Goal: Information Seeking & Learning: Learn about a topic

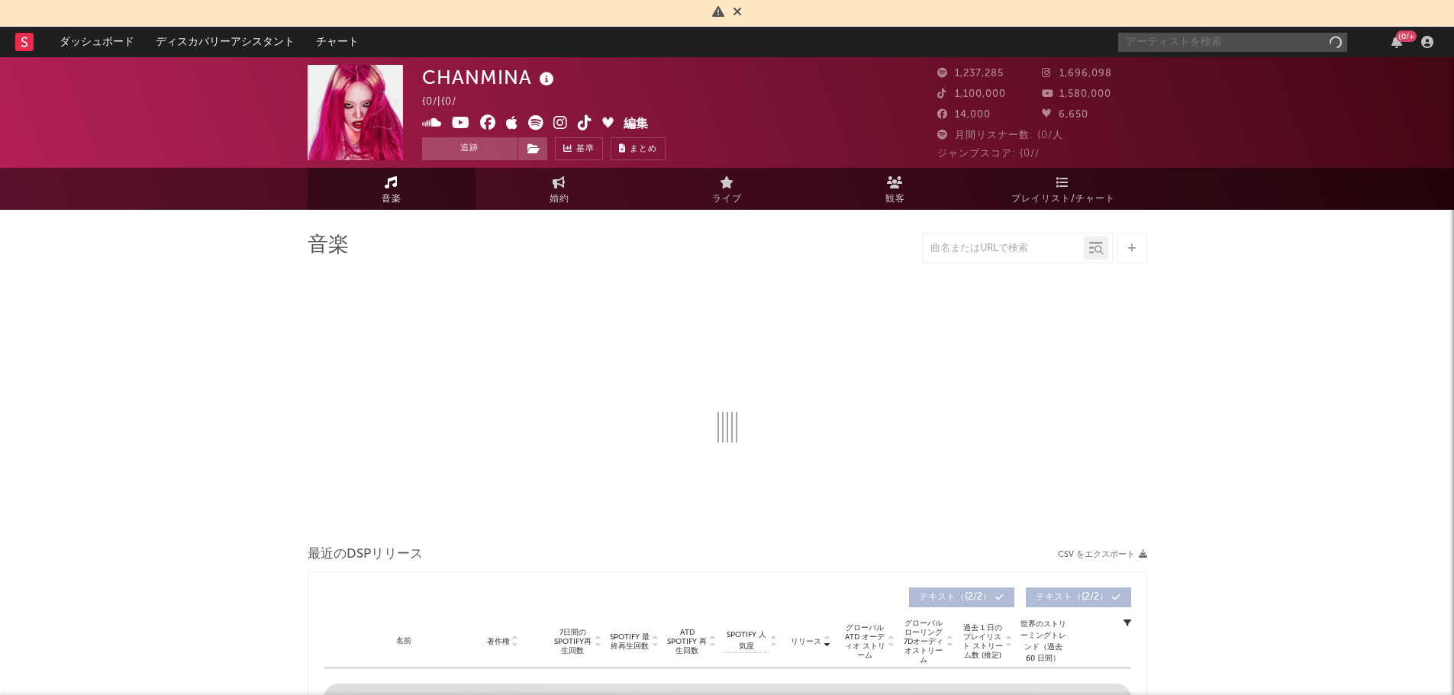
click at [1169, 40] on input "text" at bounding box center [1232, 42] width 229 height 19
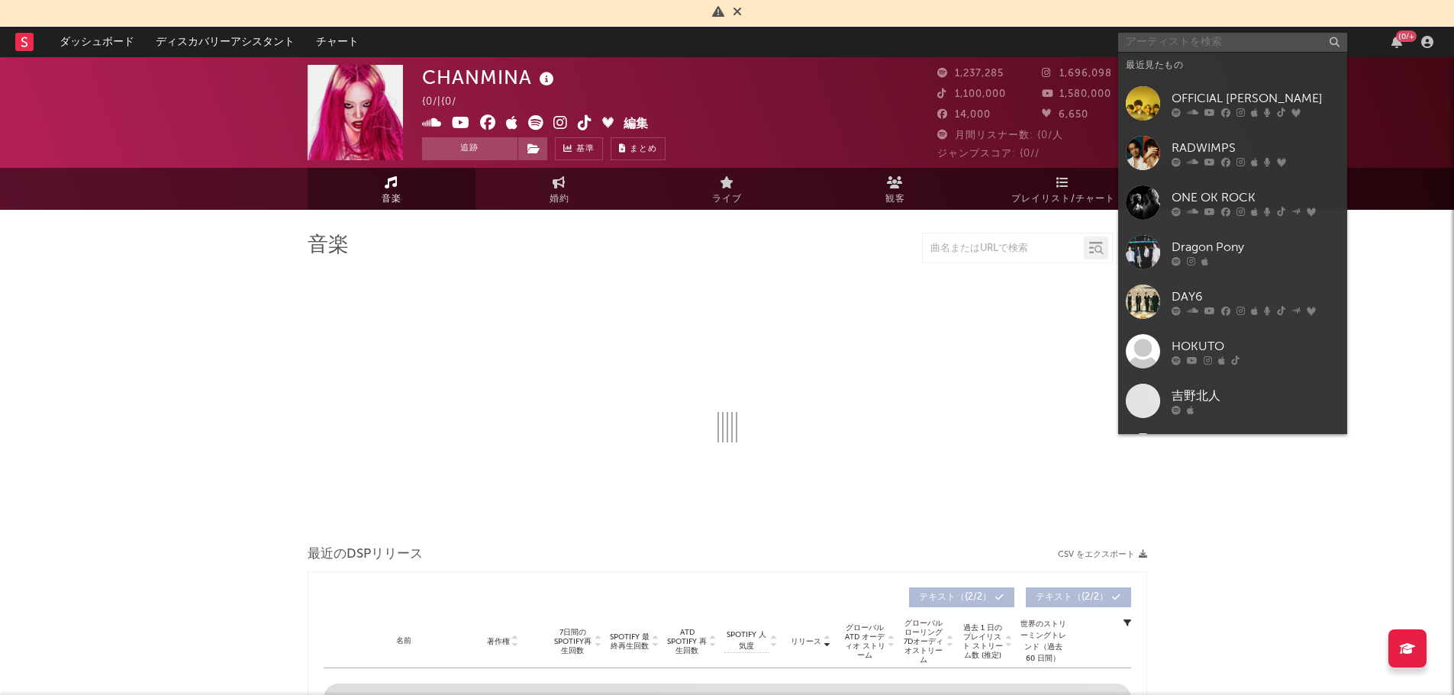
select select "6m"
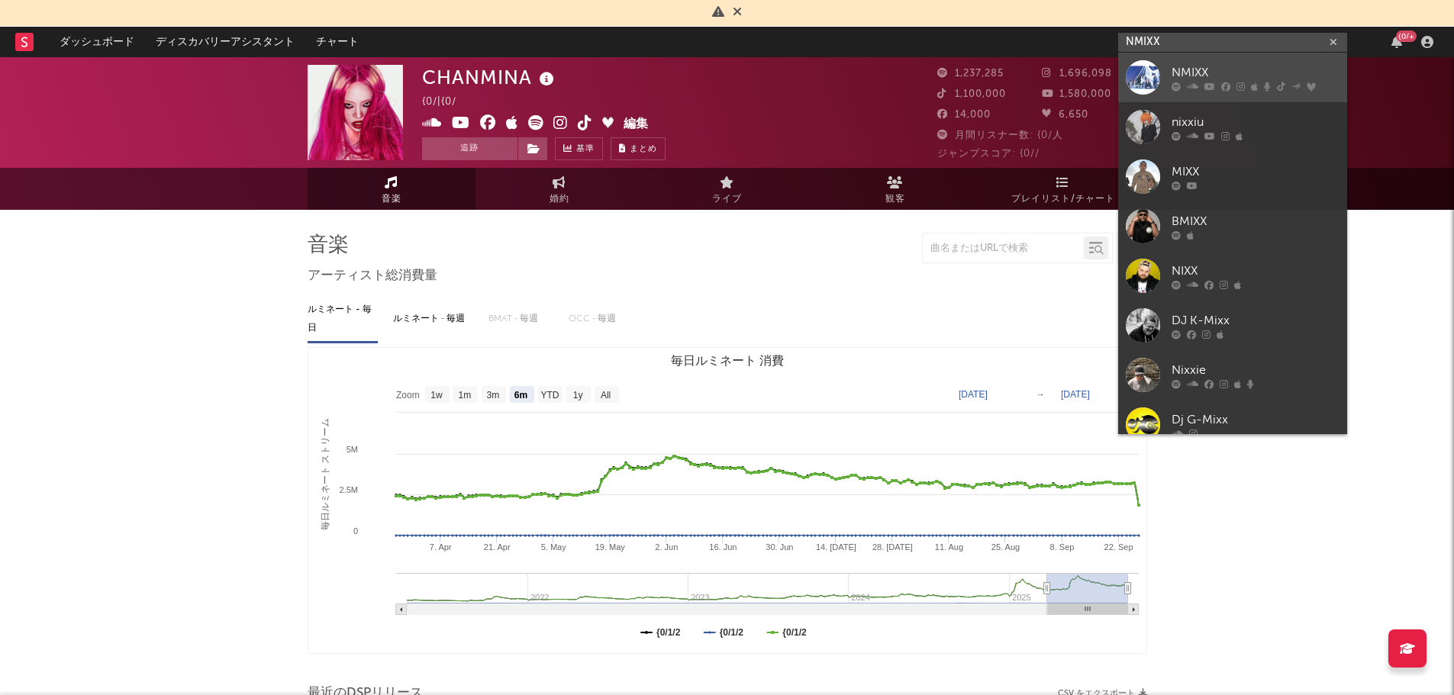
type input "NMIXX"
click at [1200, 74] on div "NMIXX" at bounding box center [1255, 72] width 168 height 18
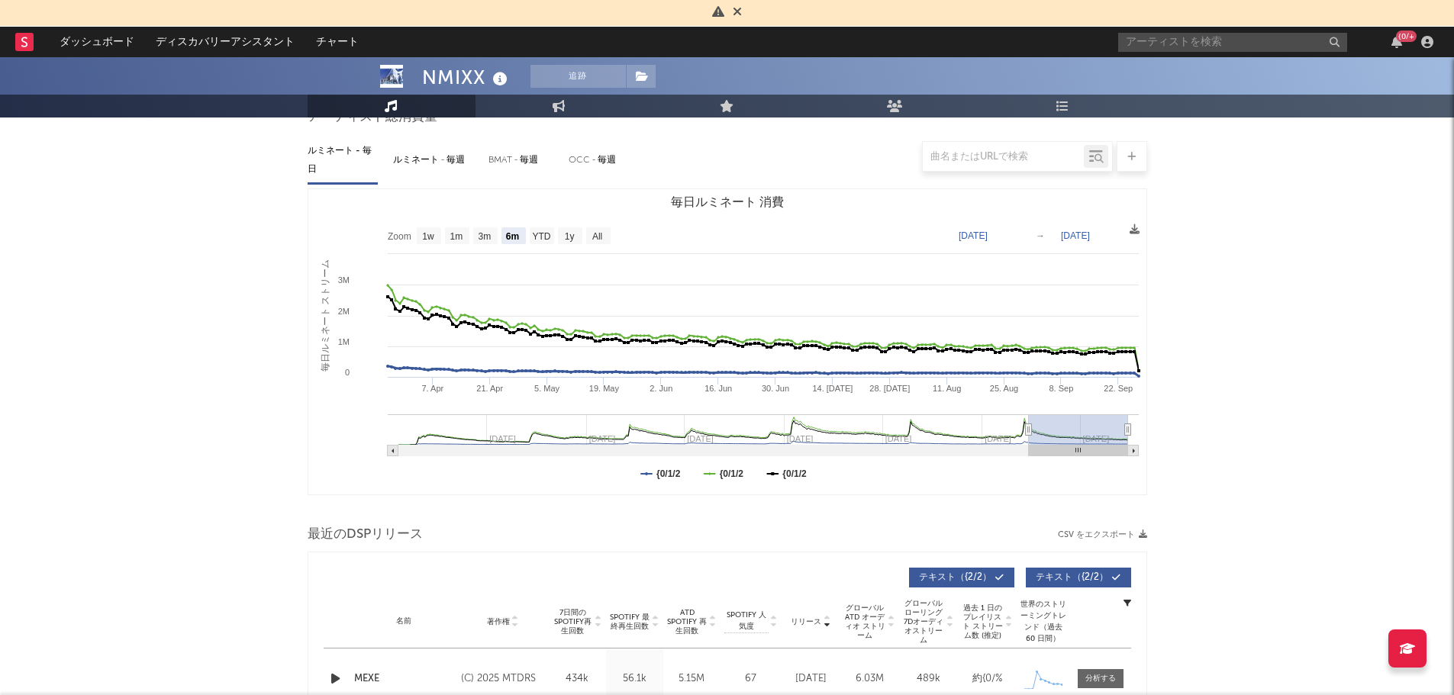
scroll to position [158, 0]
click at [571, 239] on text "1y" at bounding box center [569, 237] width 10 height 11
select select "1y"
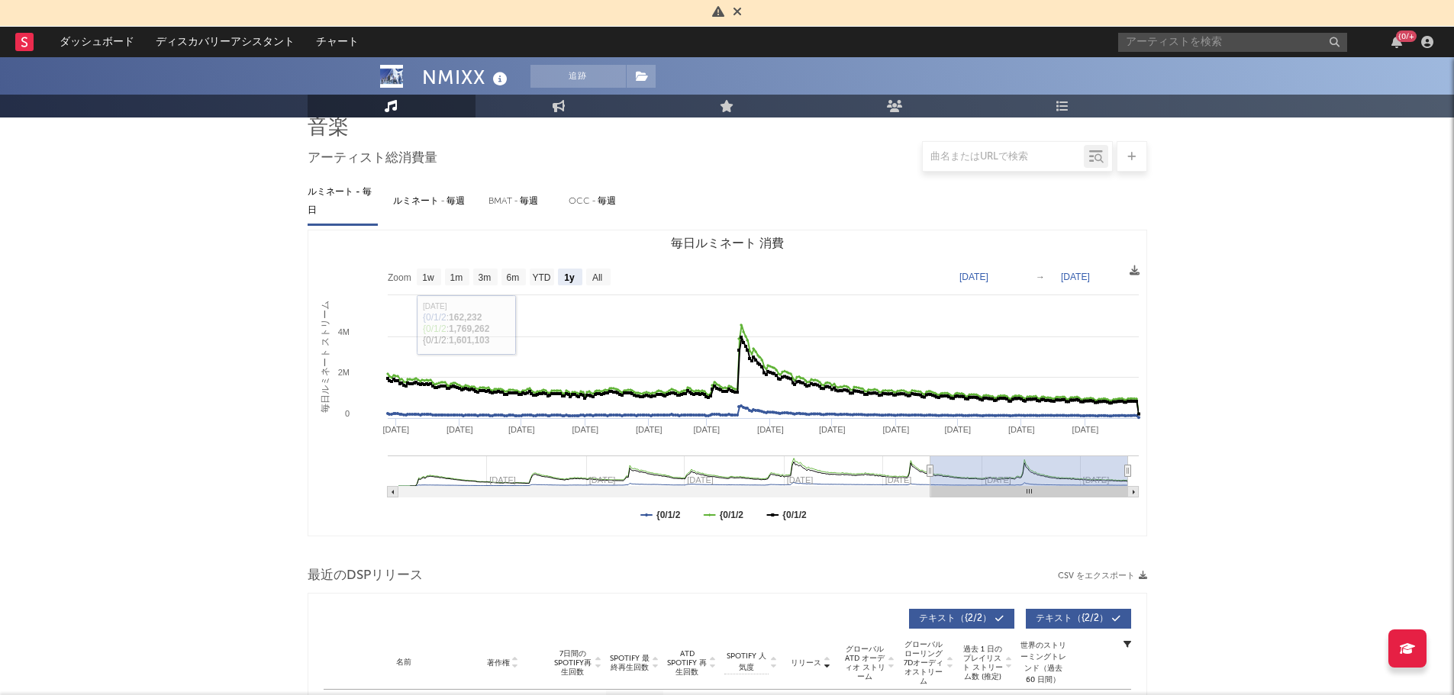
scroll to position [114, 0]
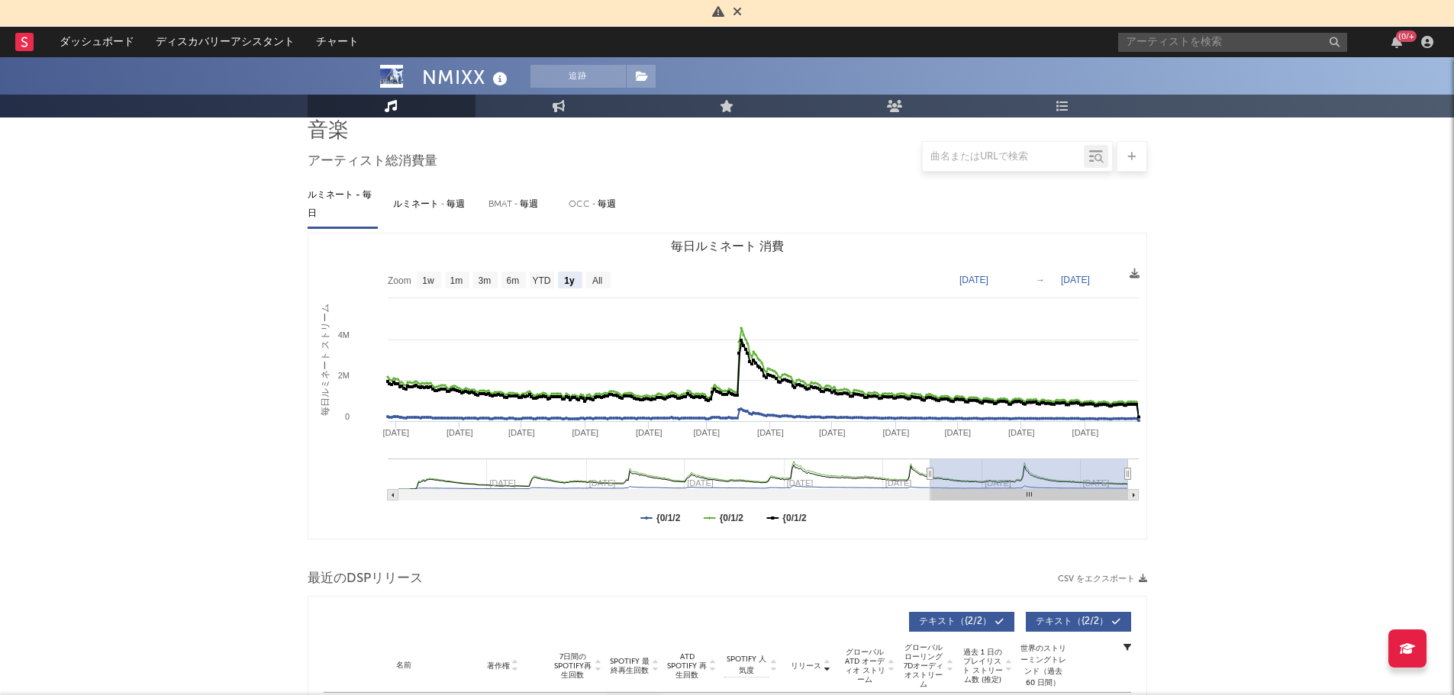
click at [1077, 279] on text "[DATE]" at bounding box center [1075, 280] width 29 height 11
click at [1016, 288] on rect "毎日ルミネート 消費" at bounding box center [727, 386] width 838 height 305
click at [988, 276] on text "[DATE]" at bounding box center [973, 280] width 29 height 11
click at [1017, 278] on input "[DATE]" at bounding box center [986, 279] width 71 height 15
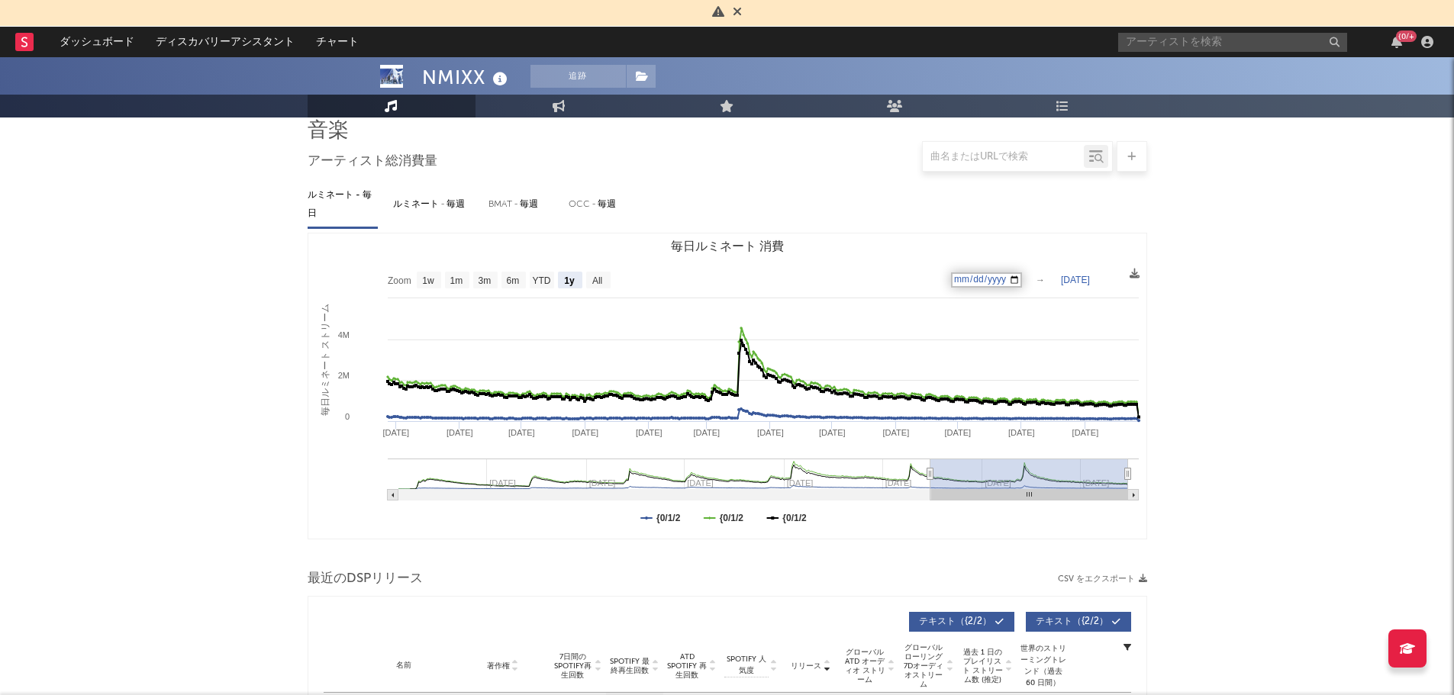
type input "[DATE]"
click at [1135, 275] on icon at bounding box center [1135, 274] width 10 height 10
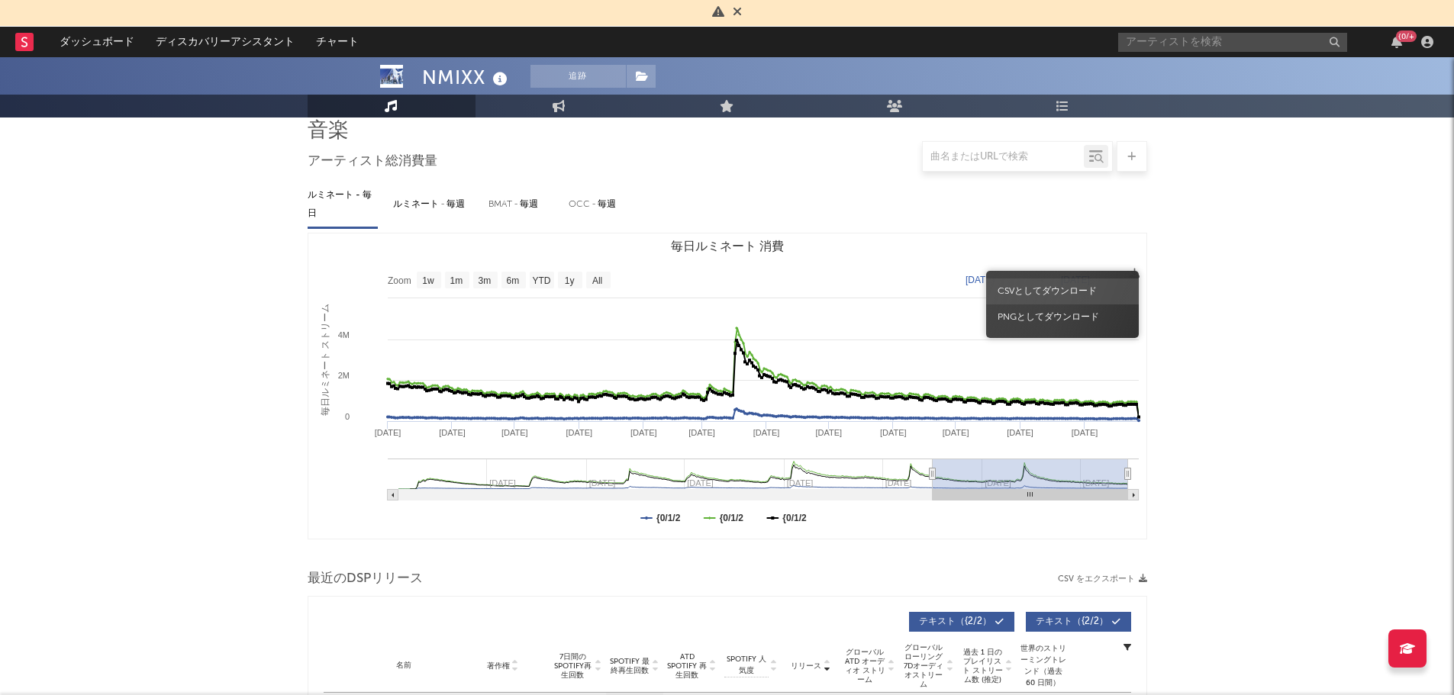
click at [1061, 288] on span "CSVとしてダウンロード" at bounding box center [1062, 292] width 153 height 26
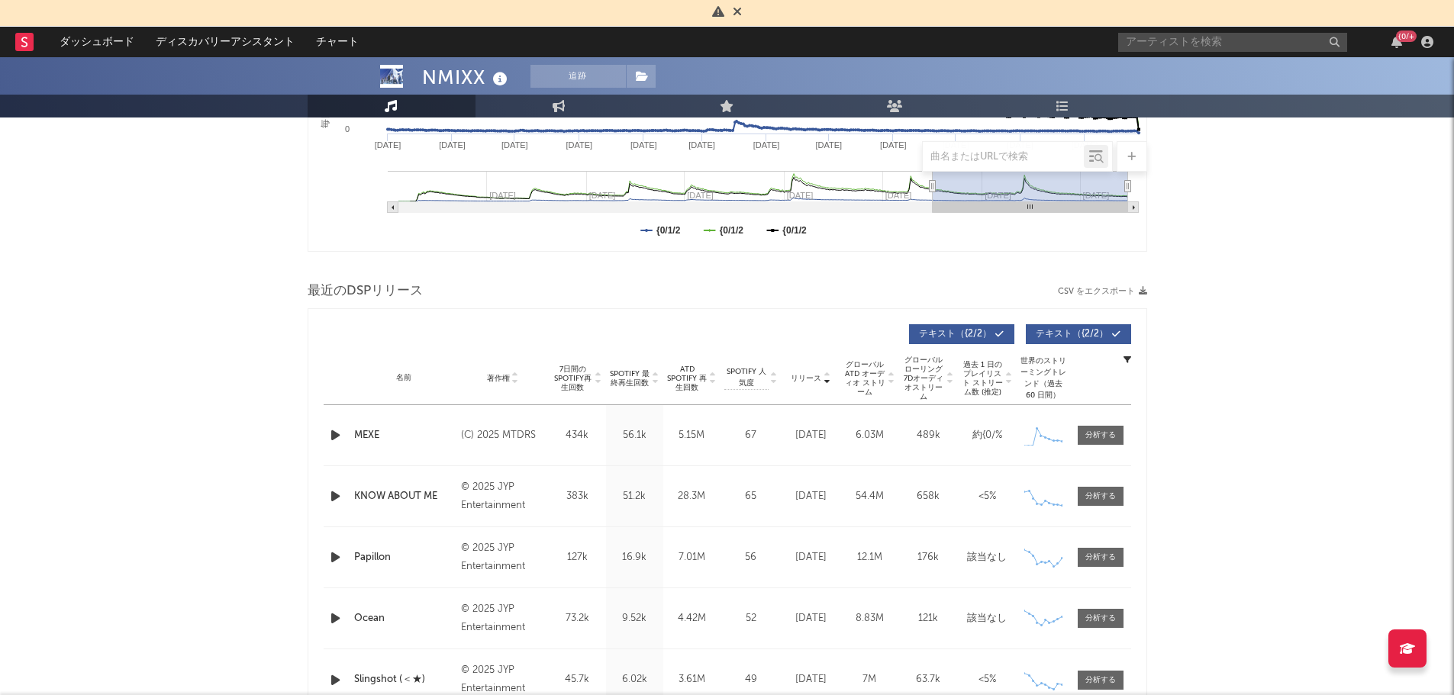
scroll to position [524, 0]
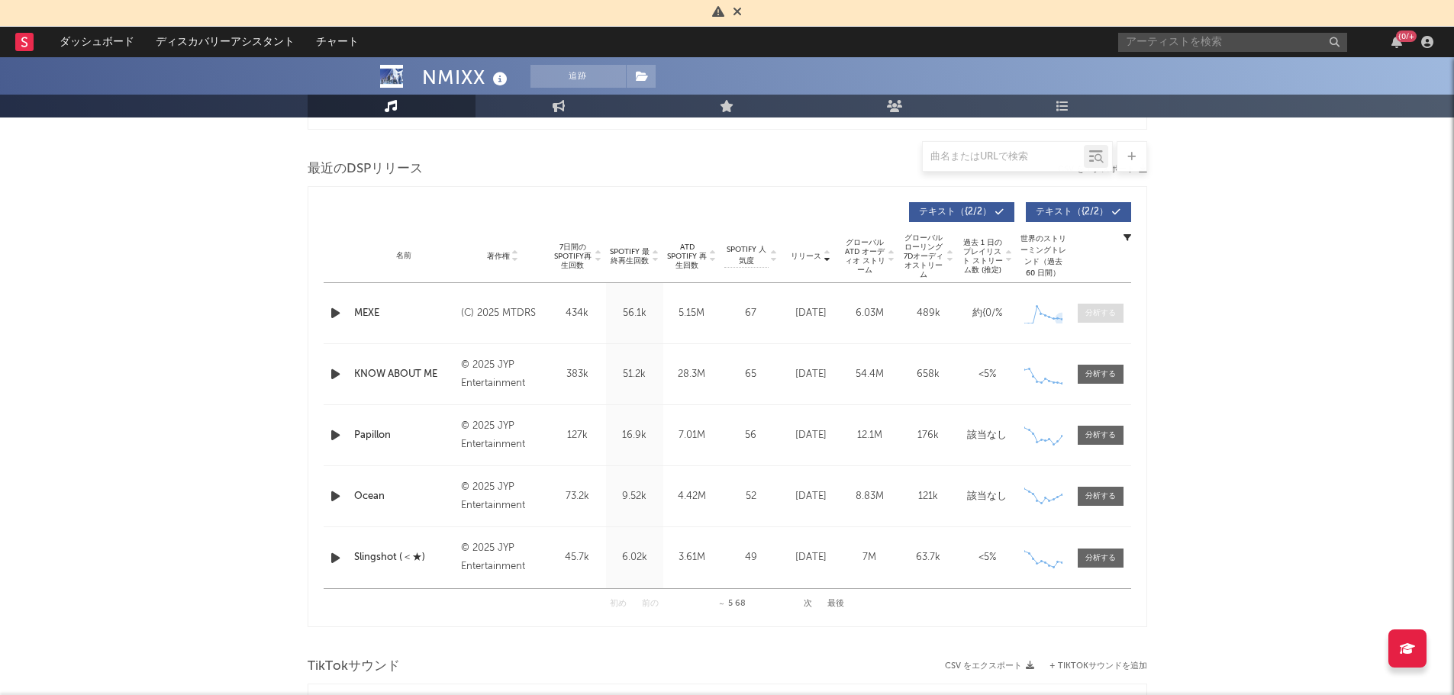
click at [1093, 316] on div at bounding box center [1100, 313] width 31 height 11
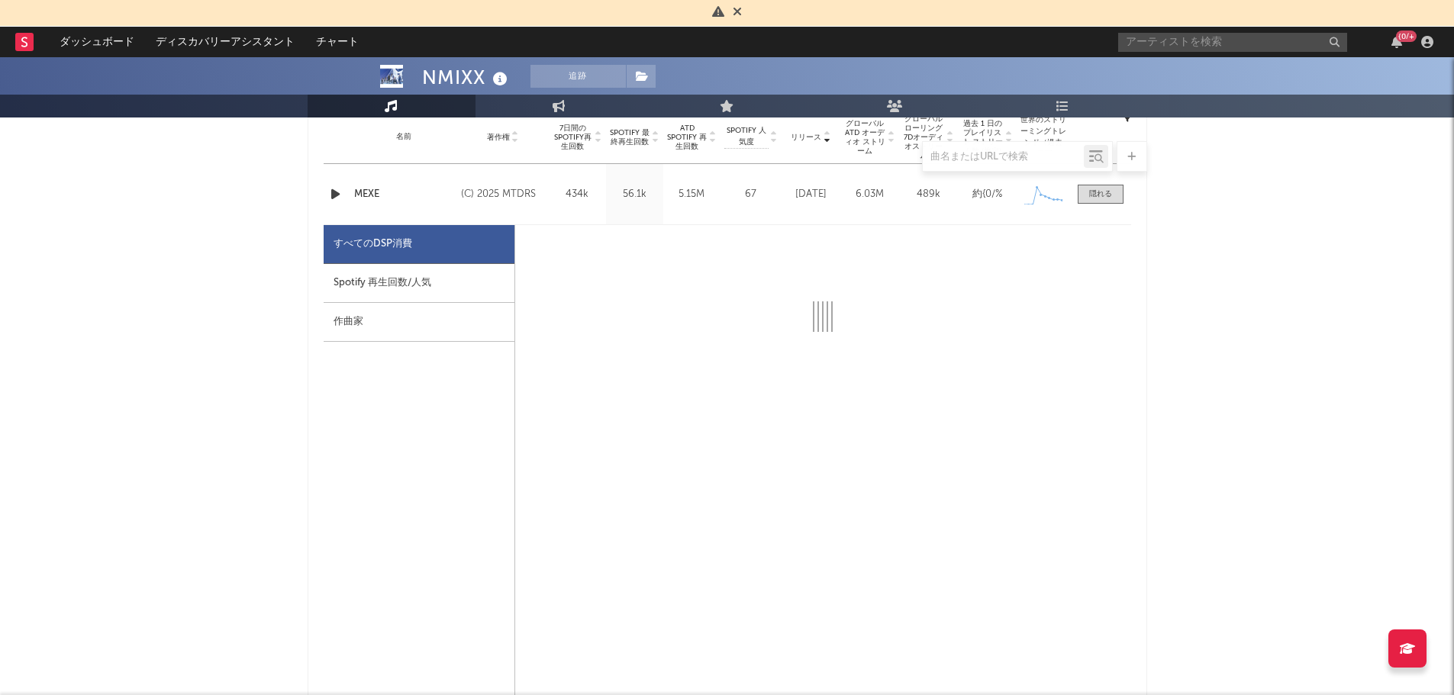
scroll to position [644, 0]
select select "1w"
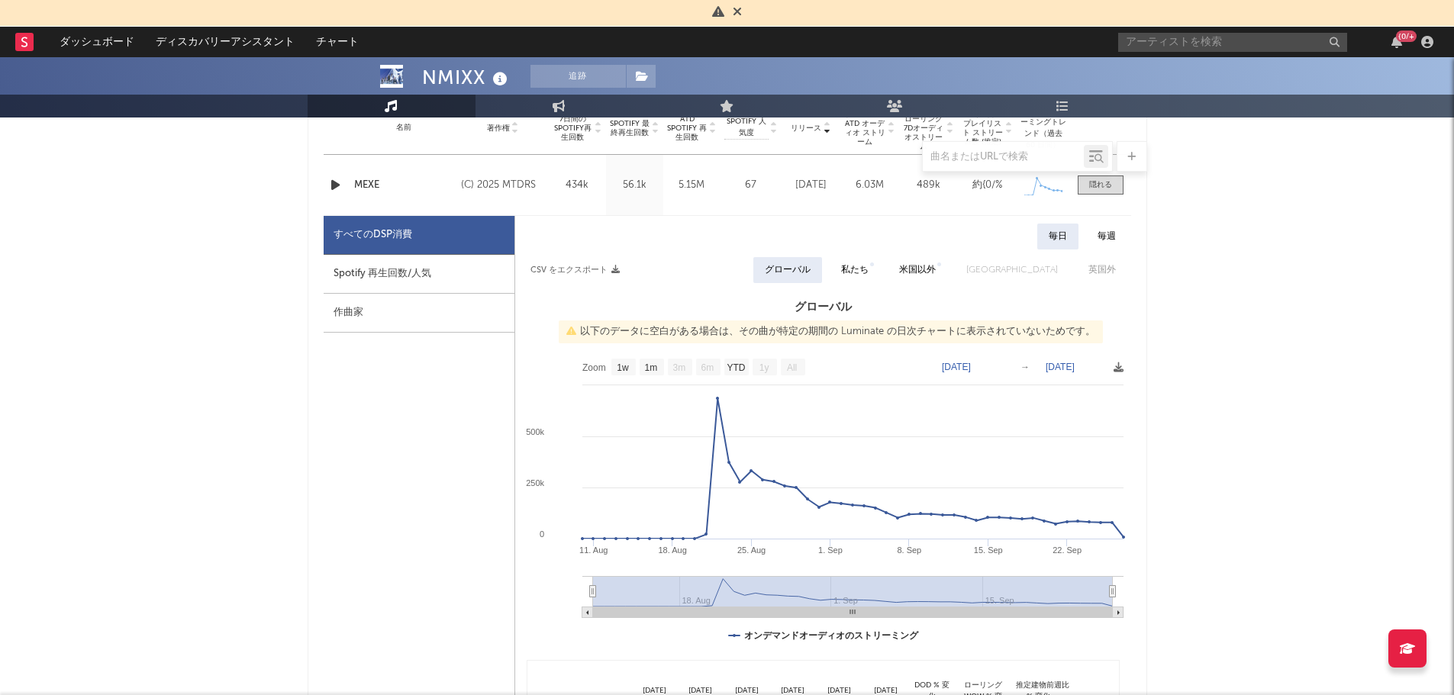
scroll to position [653, 0]
click at [448, 286] on div "Spotify 再生回数/人気" at bounding box center [419, 273] width 191 height 39
select select "1w"
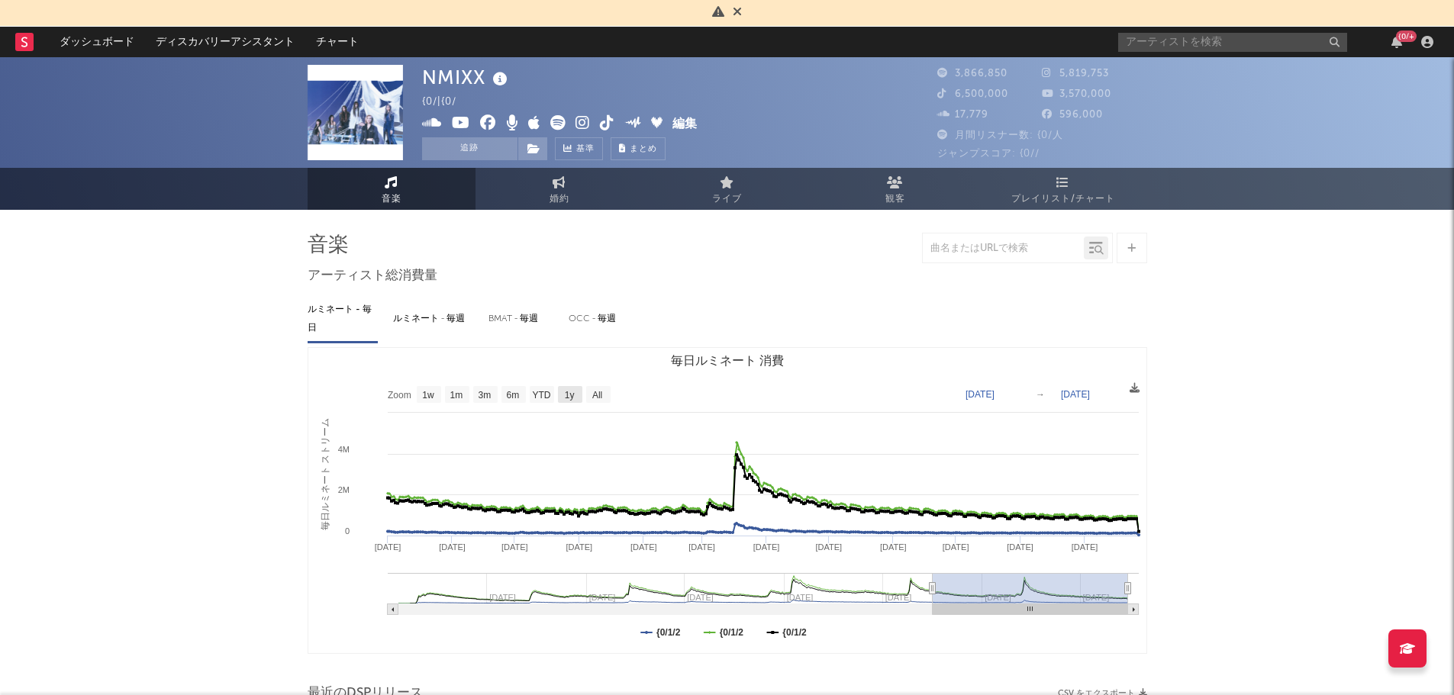
click at [566, 394] on text "1y" at bounding box center [569, 395] width 10 height 11
select select "1y"
type input "[DATE]"
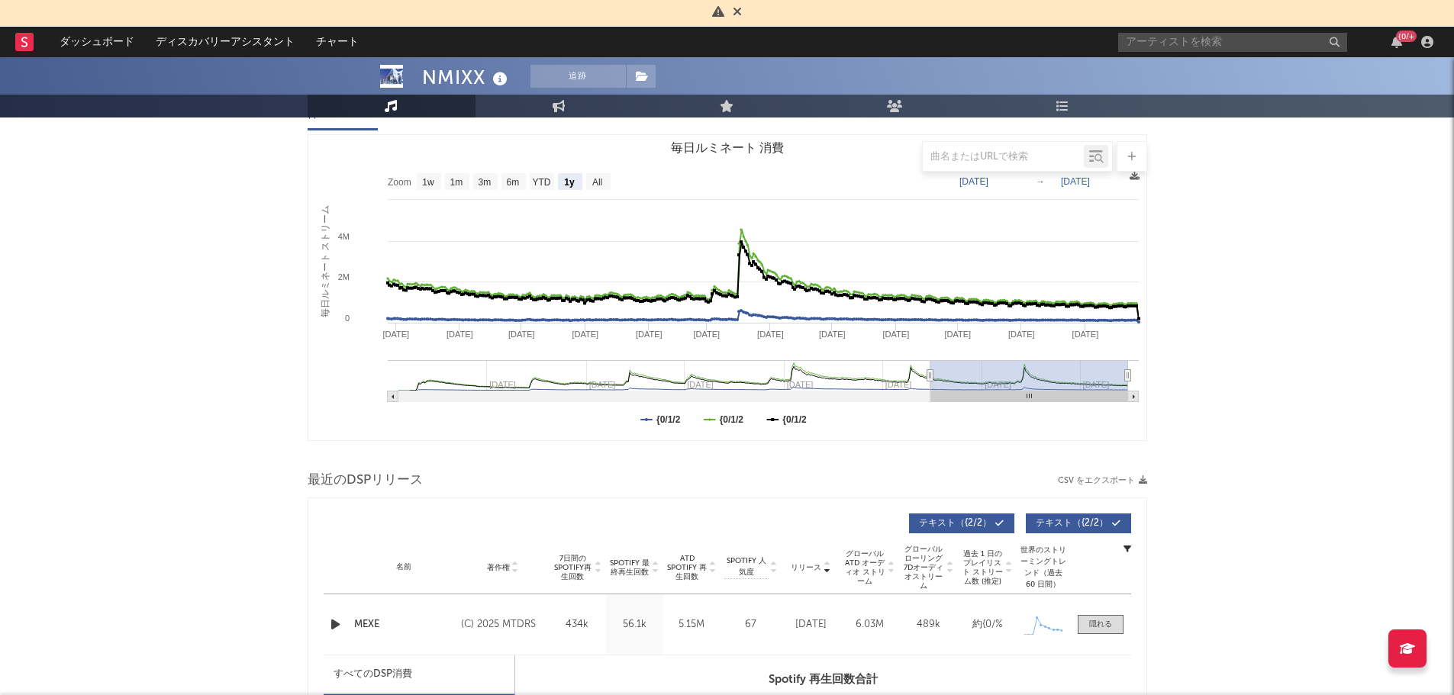
scroll to position [214, 0]
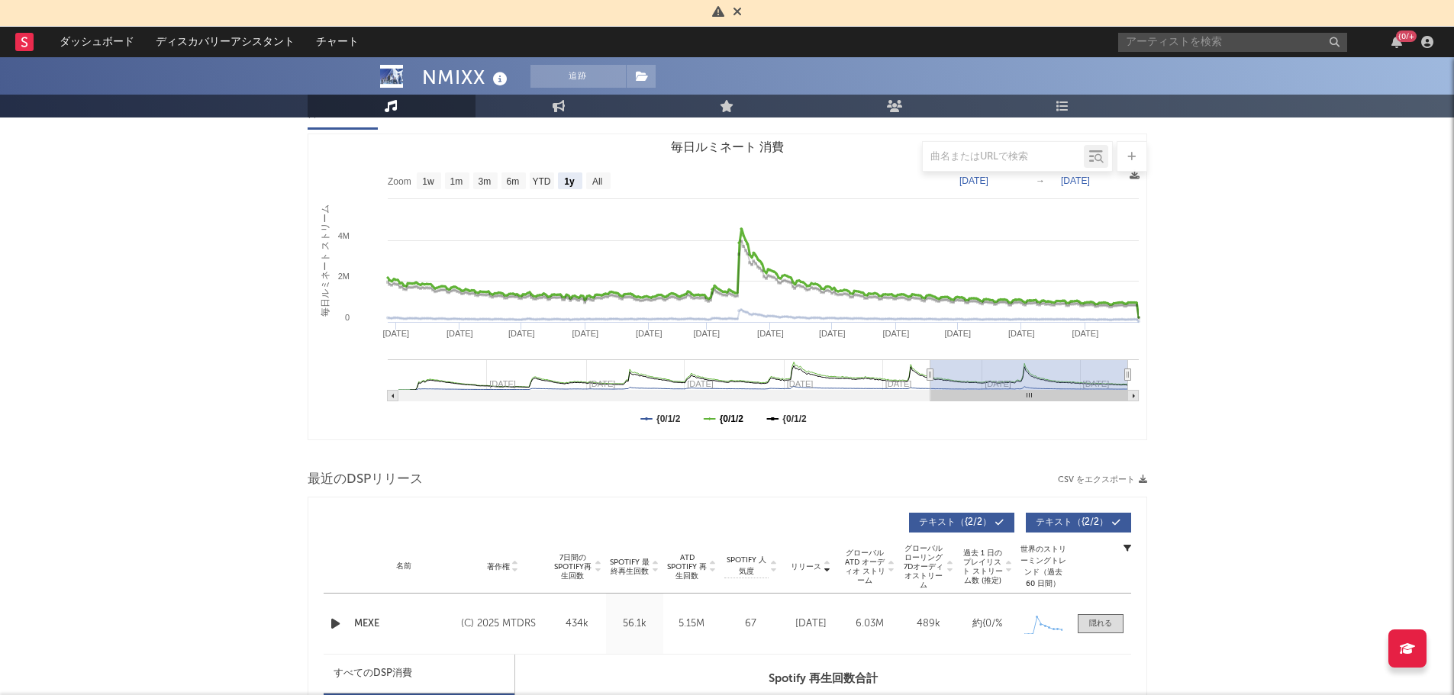
click at [739, 415] on text "{0/1/2" at bounding box center [731, 419] width 24 height 11
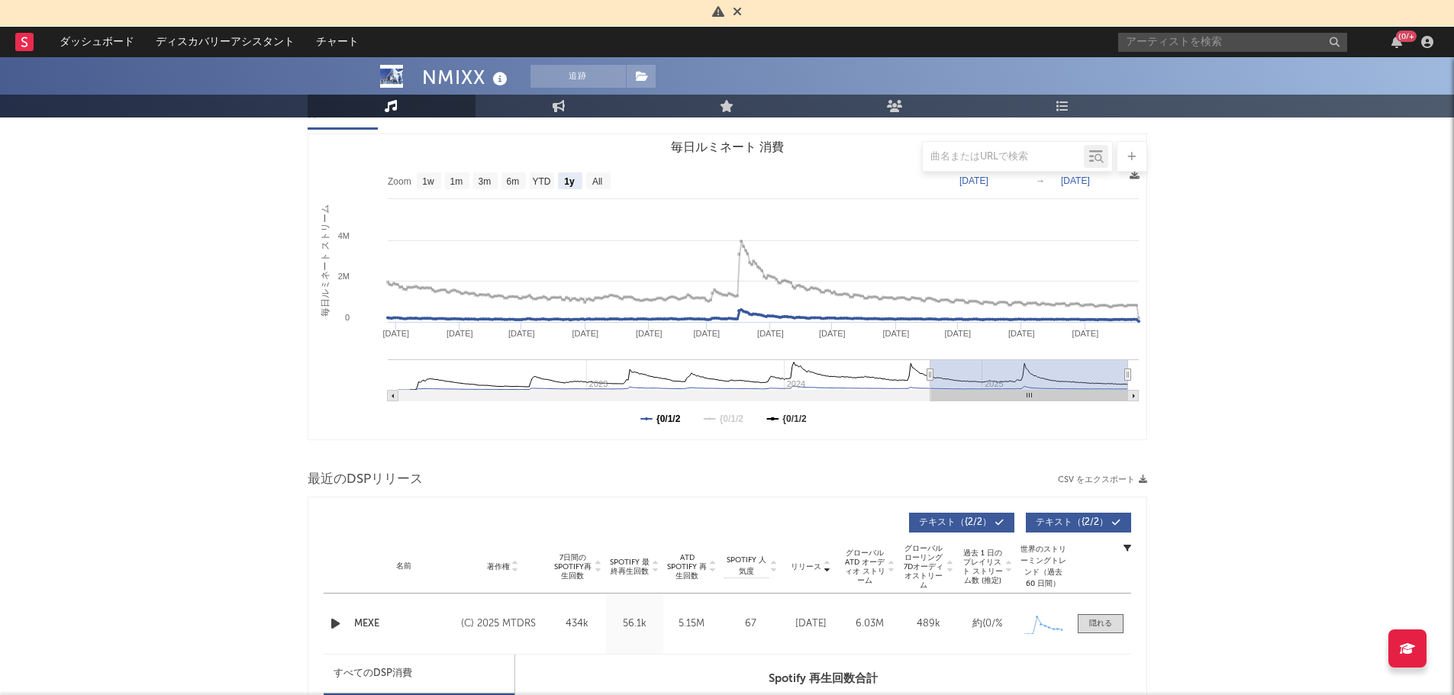
click at [680, 421] on text "{0/1/2" at bounding box center [668, 419] width 24 height 11
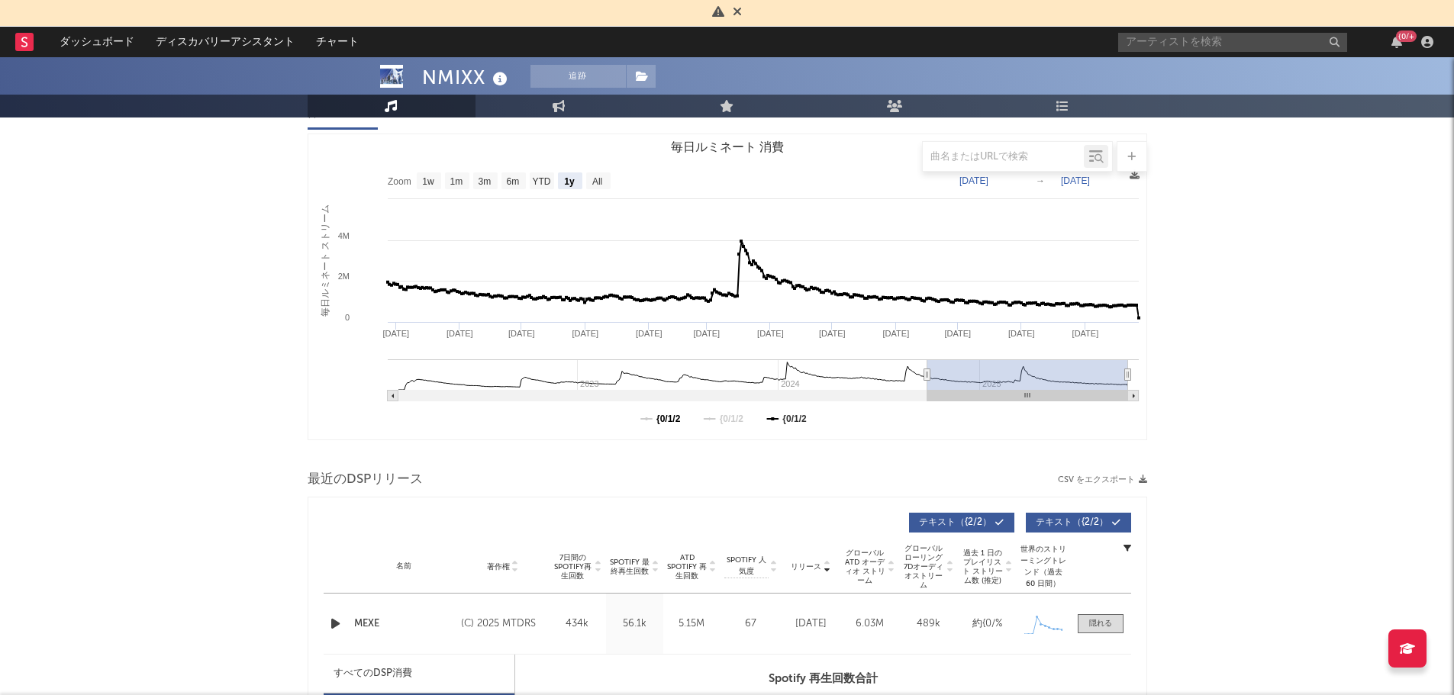
click at [661, 419] on text "{0/1/2" at bounding box center [668, 419] width 24 height 11
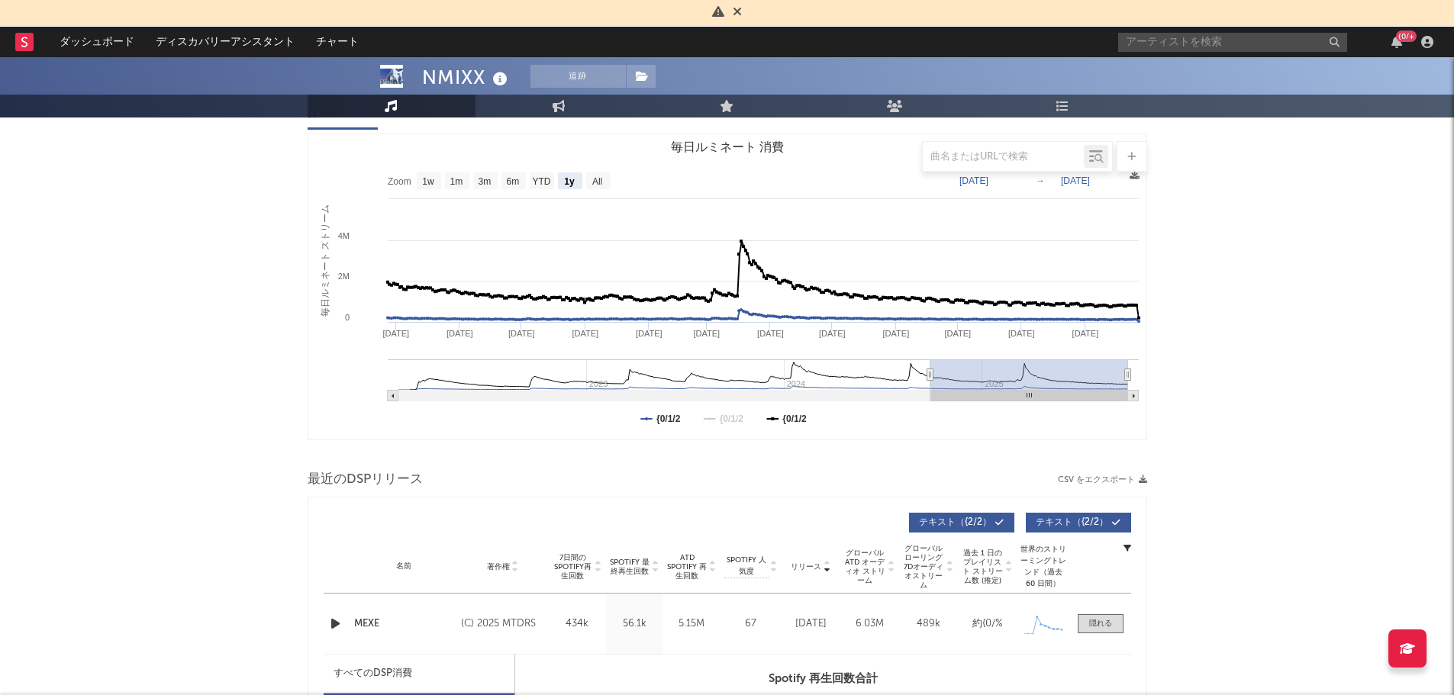
click at [718, 425] on rect "毎日ルミネート 消費" at bounding box center [727, 286] width 838 height 305
click at [730, 415] on text "{0/1/2" at bounding box center [731, 419] width 24 height 11
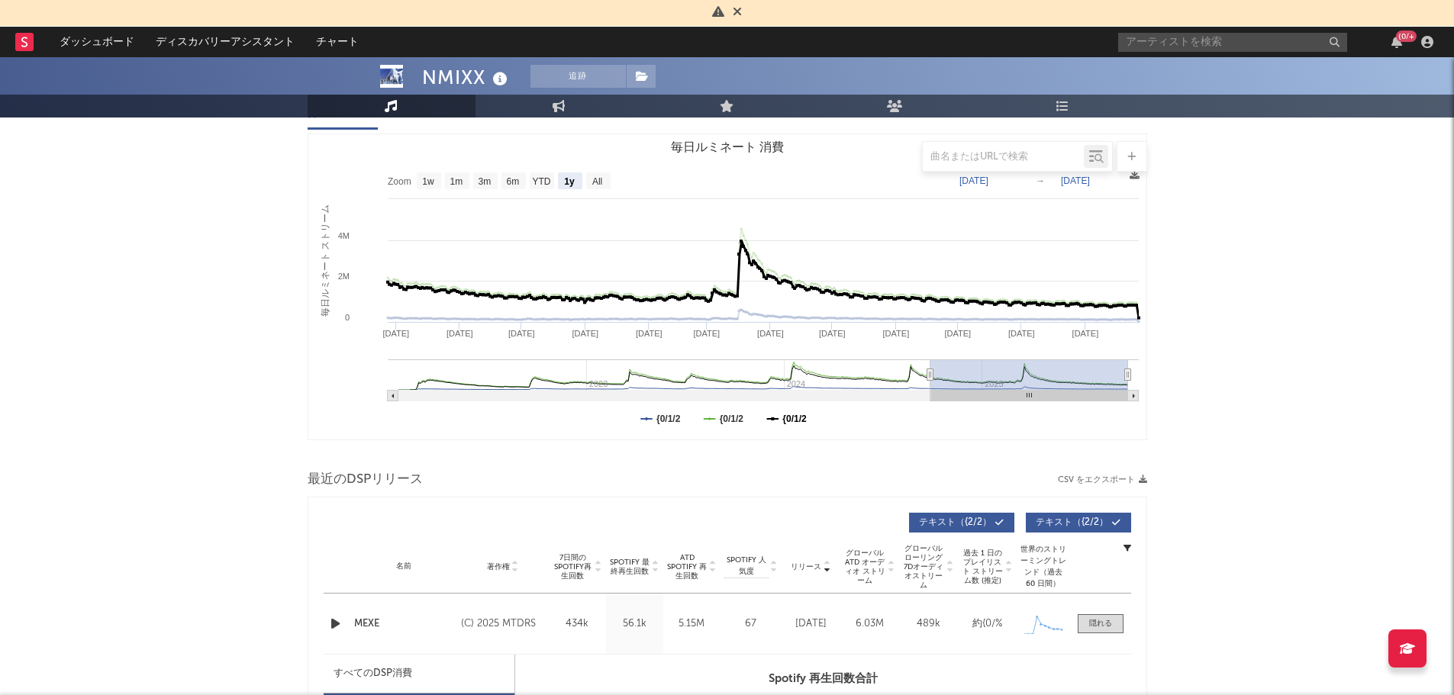
click at [801, 423] on text "{0/1/2" at bounding box center [794, 419] width 24 height 11
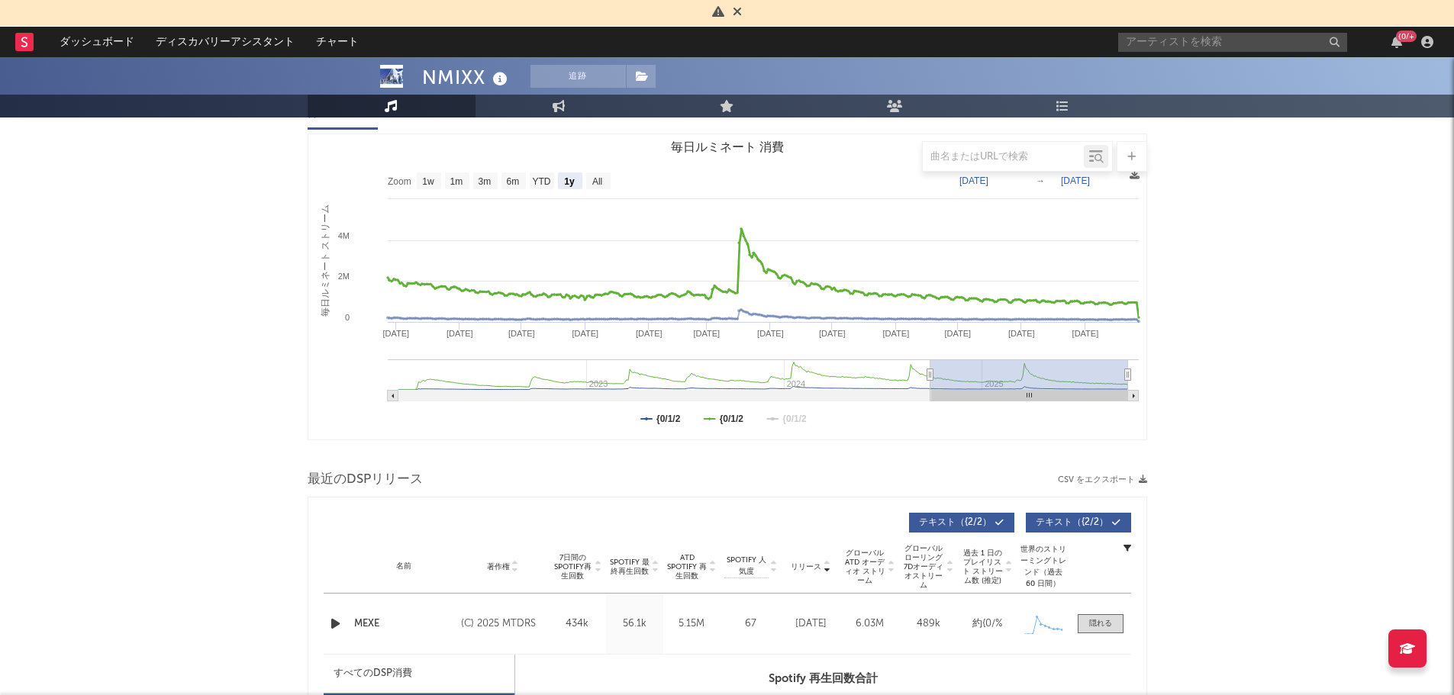
click at [715, 415] on rect "毎日ルミネート 消費" at bounding box center [727, 286] width 838 height 305
click at [717, 425] on rect "毎日ルミネート 消費" at bounding box center [727, 286] width 838 height 305
click at [731, 416] on text "{0/1/2" at bounding box center [731, 419] width 24 height 11
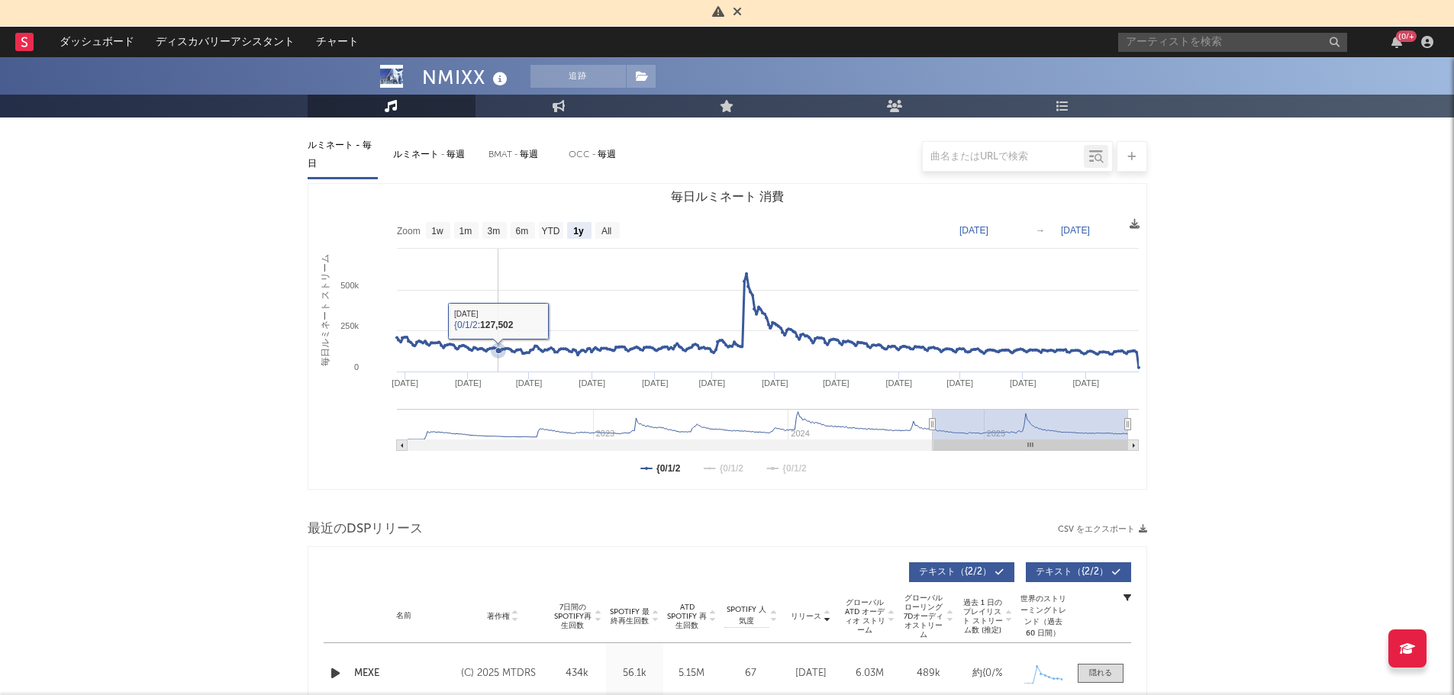
scroll to position [160, 0]
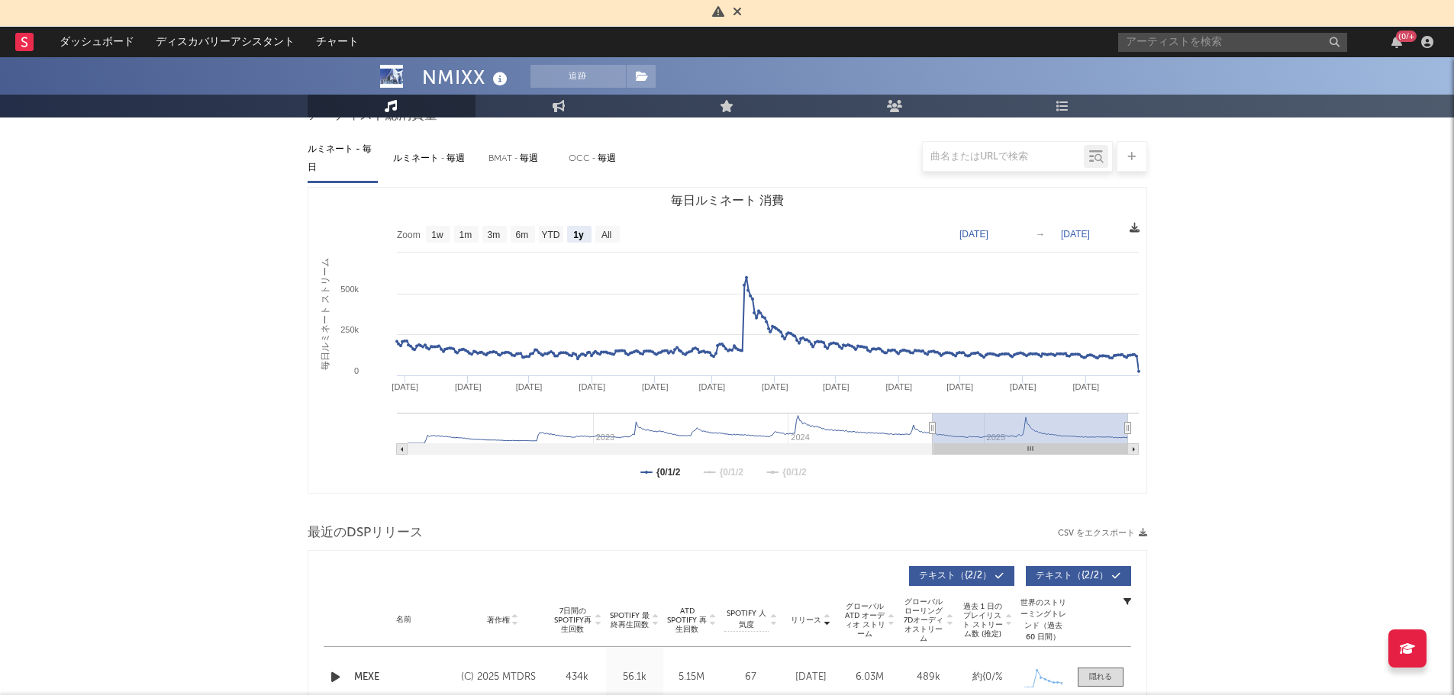
click at [1131, 223] on icon at bounding box center [1135, 228] width 10 height 10
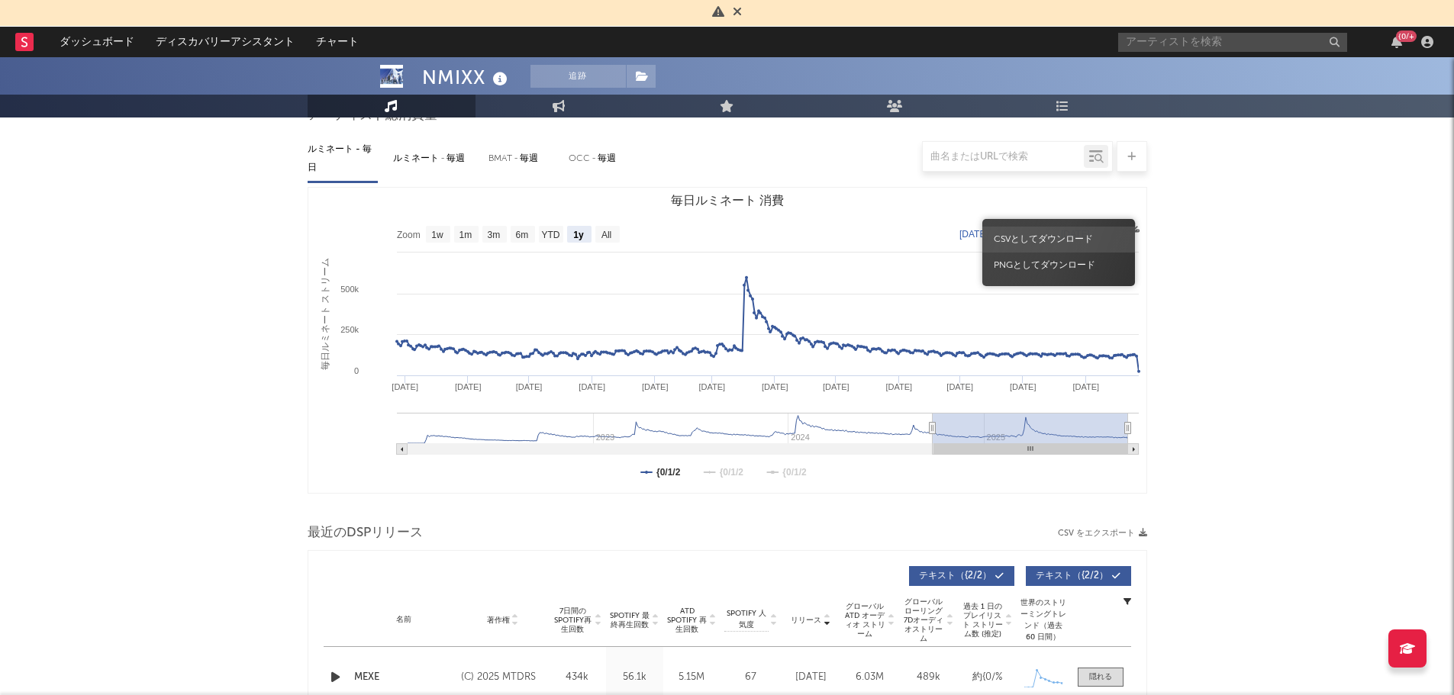
click at [1033, 246] on span "CSVとしてダウンロード" at bounding box center [1058, 240] width 153 height 26
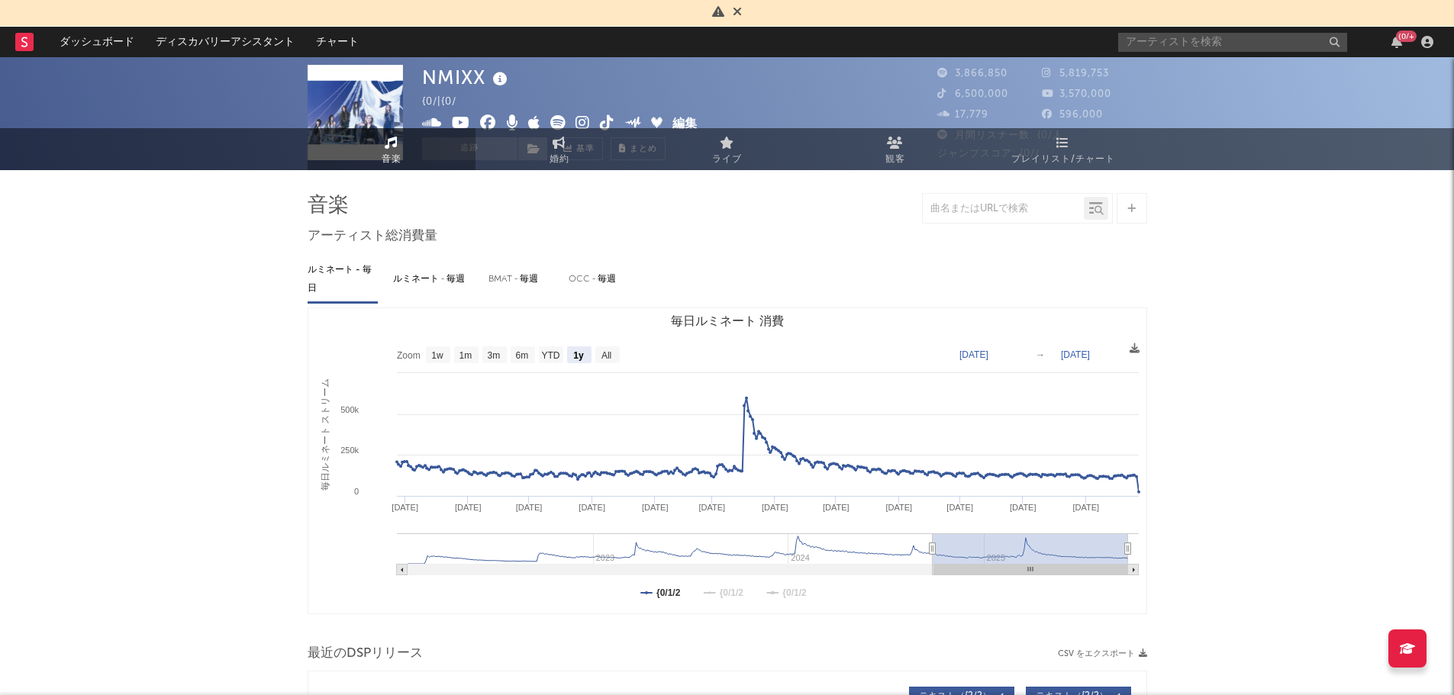
scroll to position [0, 0]
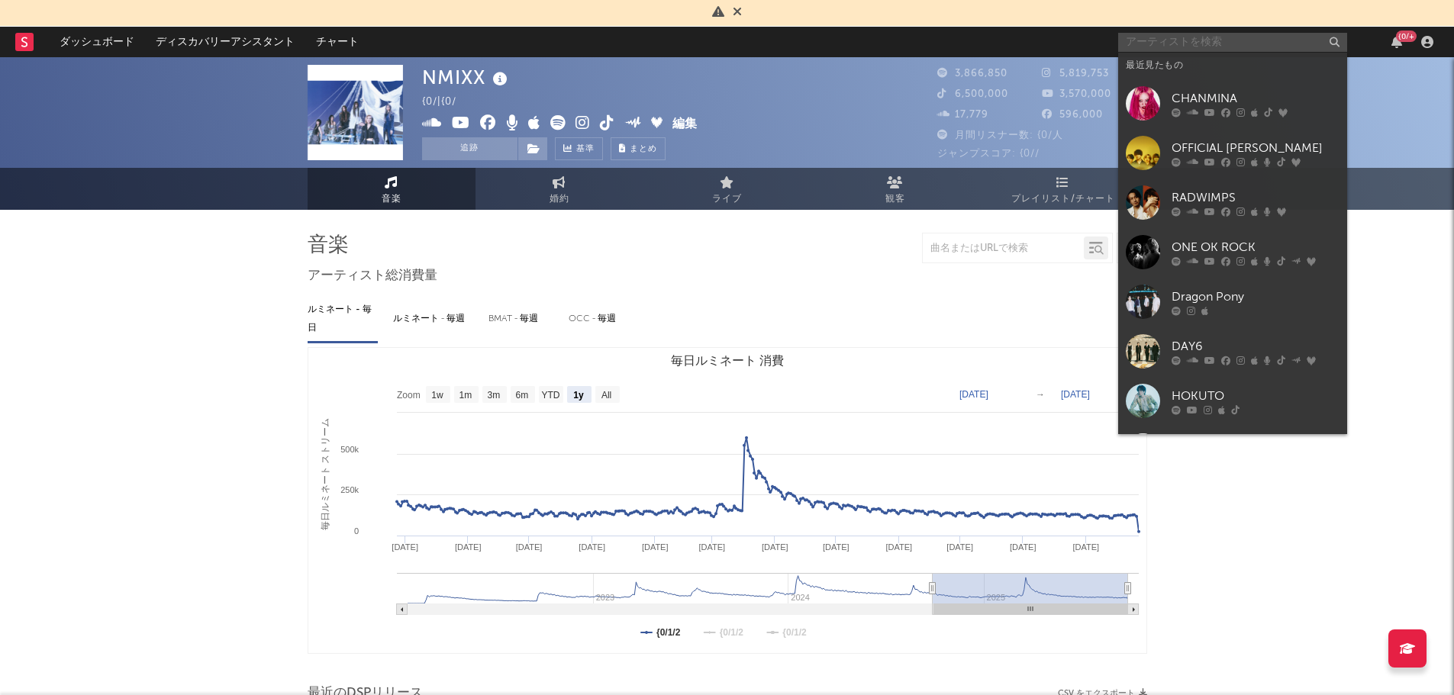
click at [1193, 44] on input "text" at bounding box center [1232, 42] width 229 height 19
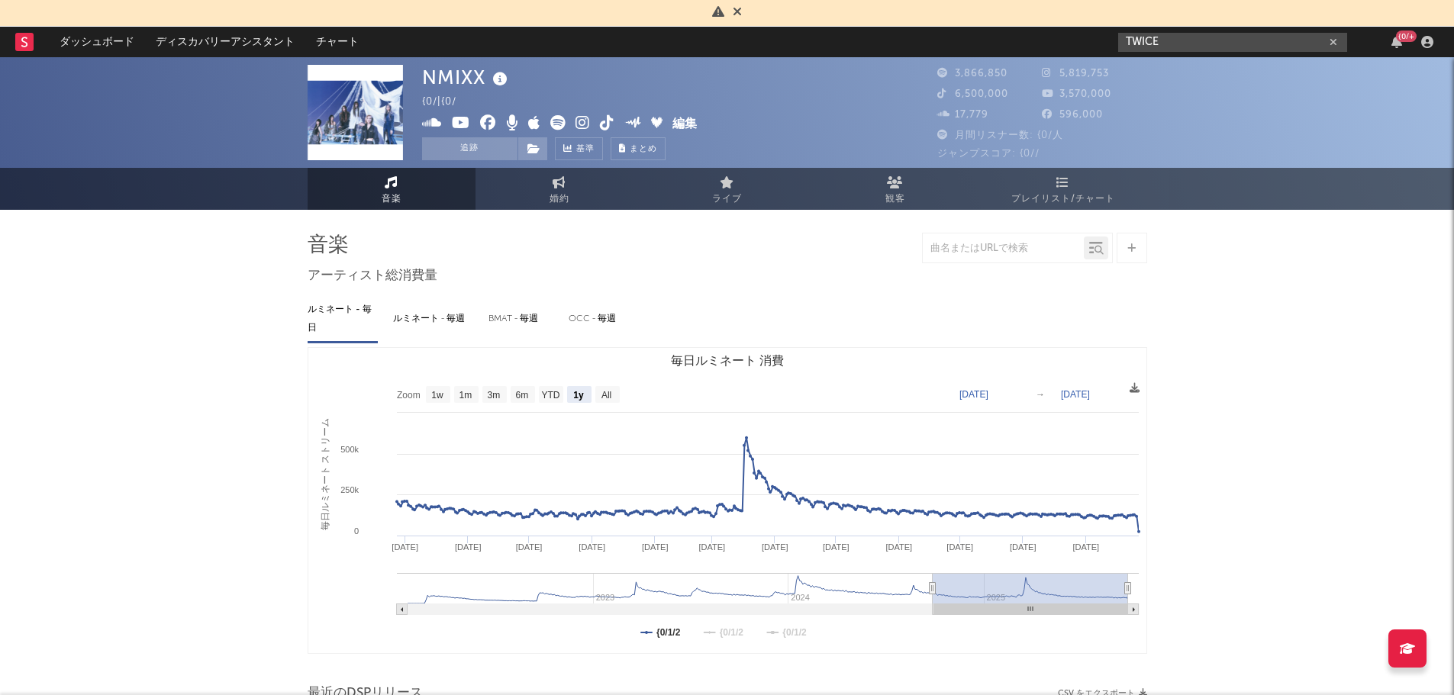
click at [1186, 34] on input "TWICE" at bounding box center [1232, 42] width 229 height 19
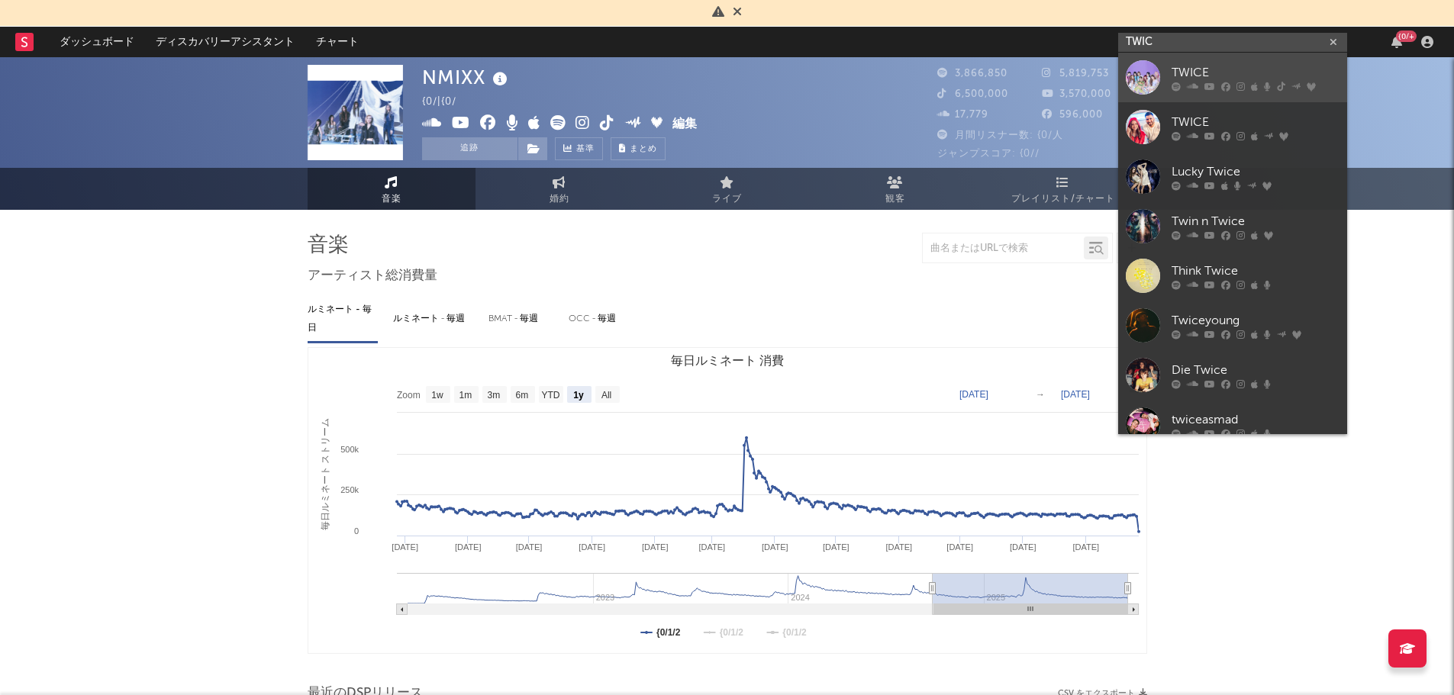
type input "TWIC"
click at [1234, 79] on div "TWICE" at bounding box center [1255, 72] width 168 height 18
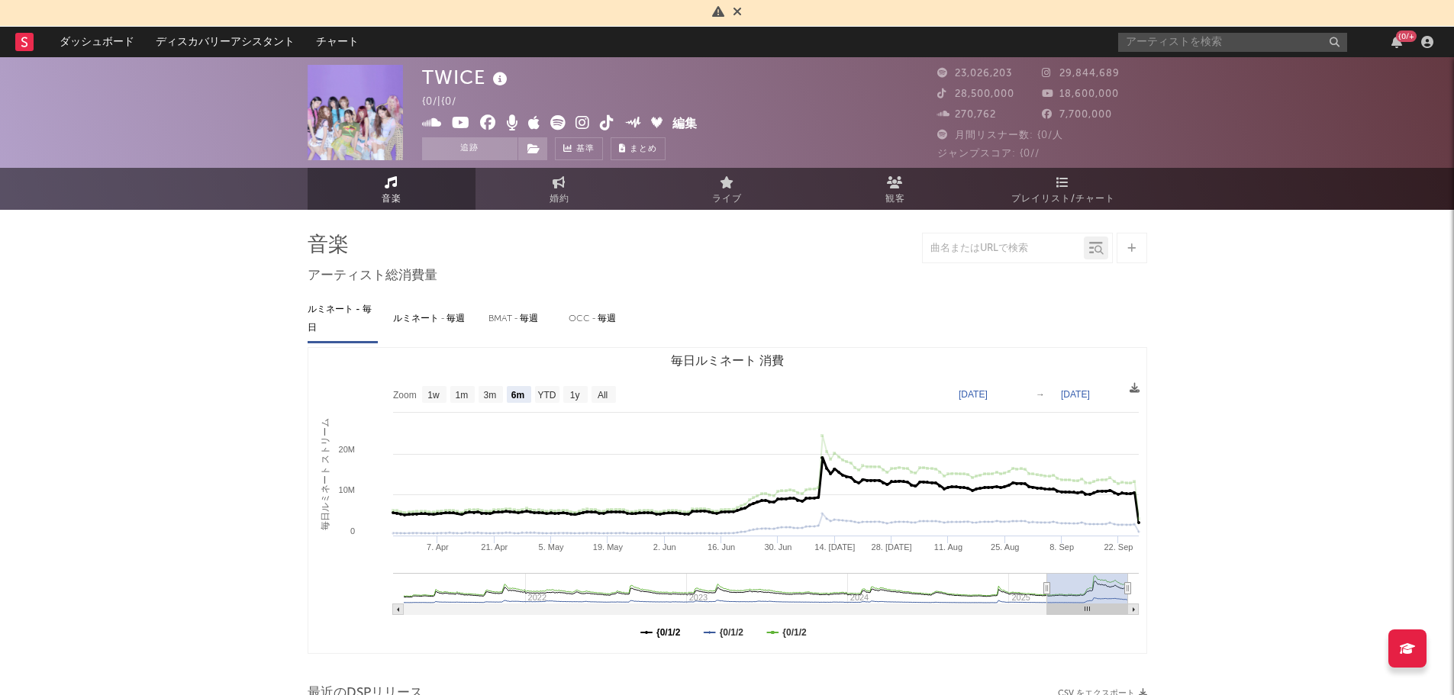
click at [664, 636] on text "{0/1/2" at bounding box center [668, 632] width 24 height 11
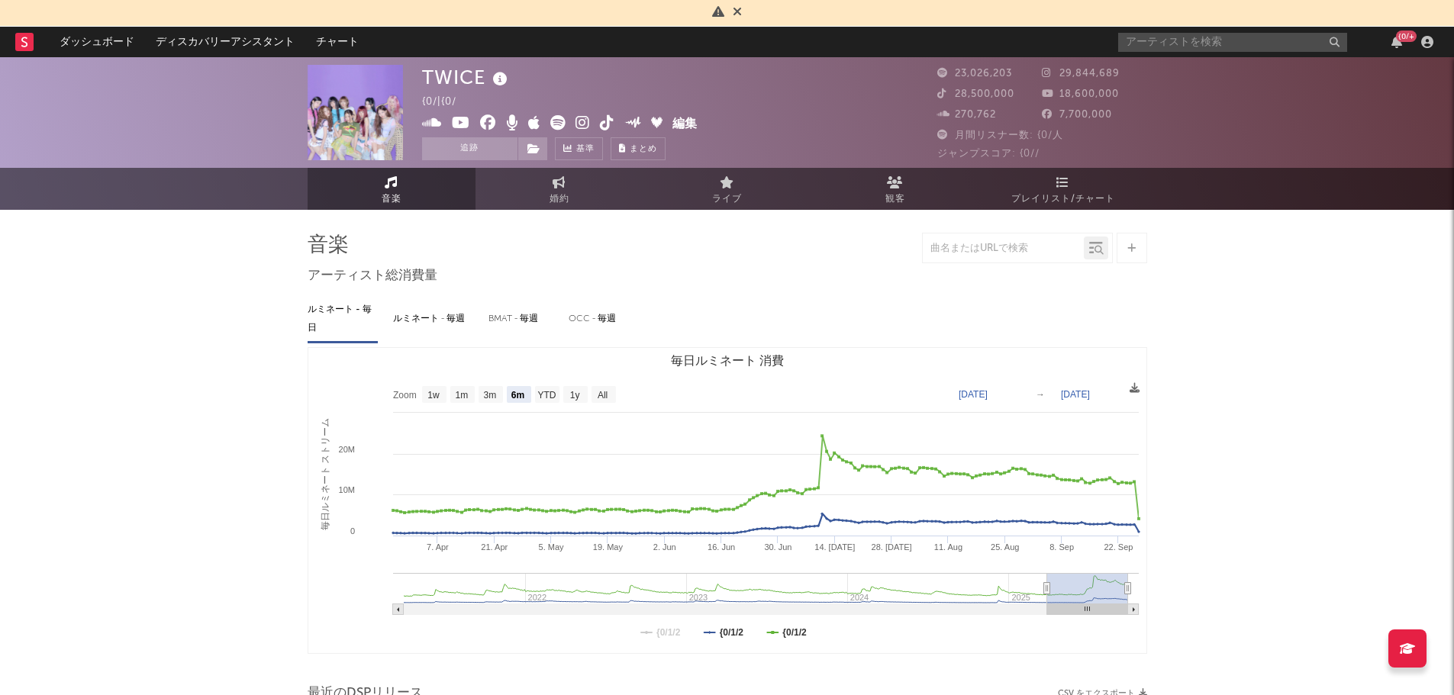
click at [792, 640] on rect "毎日ルミネート 消費" at bounding box center [727, 500] width 838 height 305
click at [806, 636] on text "{0/1/2" at bounding box center [794, 632] width 24 height 11
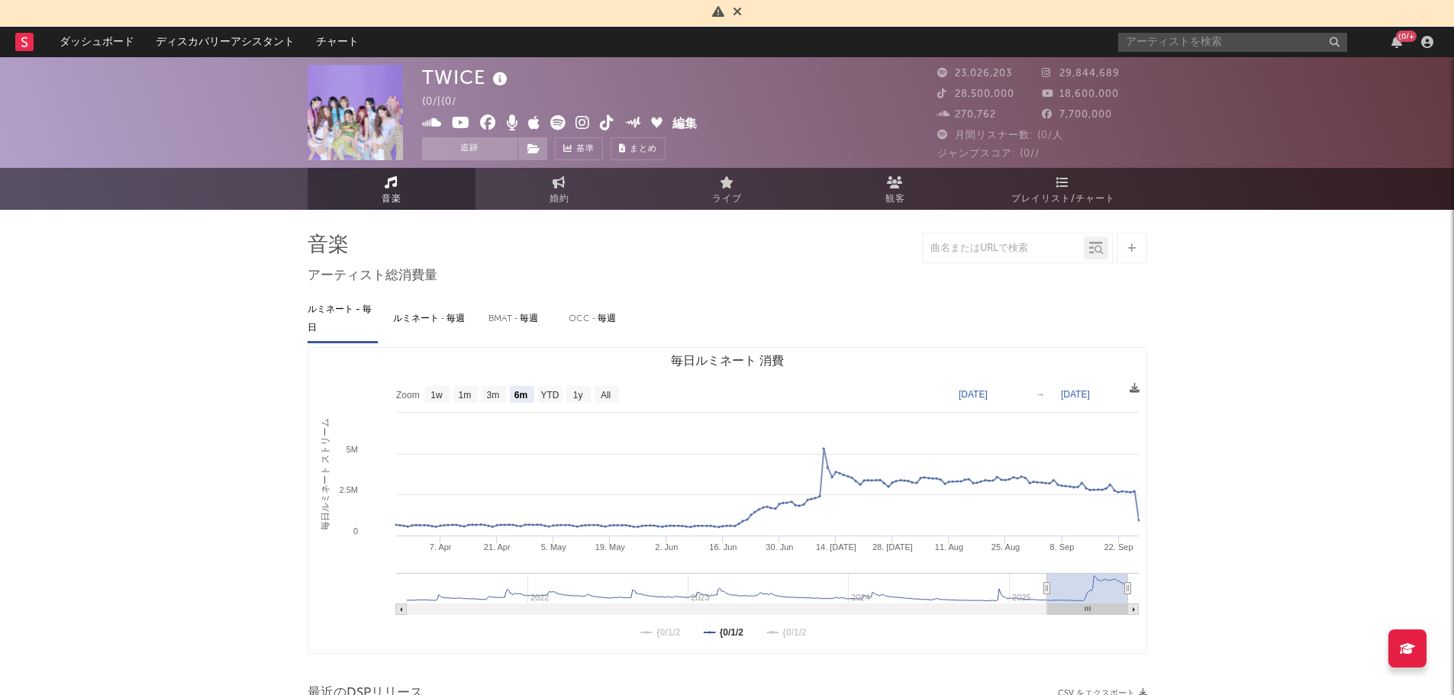
click at [743, 630] on text "{0/1/2" at bounding box center [731, 632] width 24 height 11
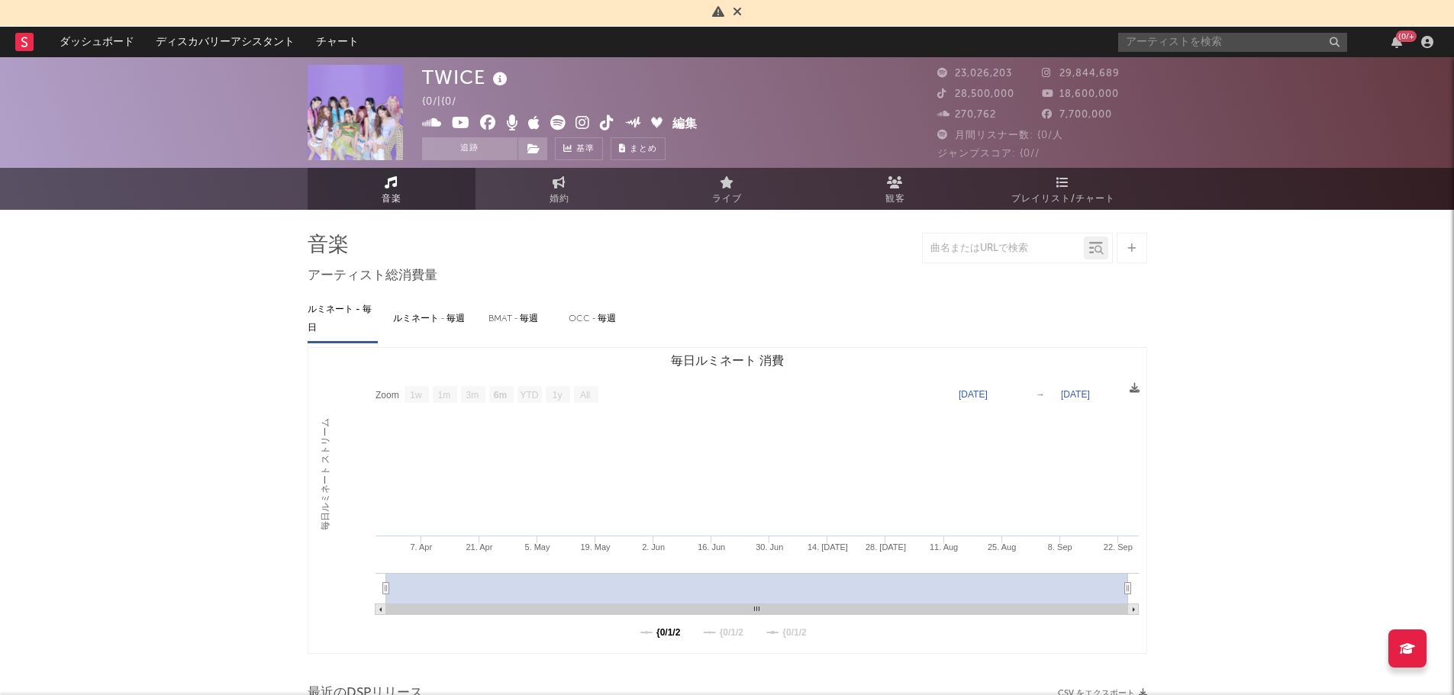
click at [668, 630] on text "{0/1/2" at bounding box center [668, 632] width 24 height 11
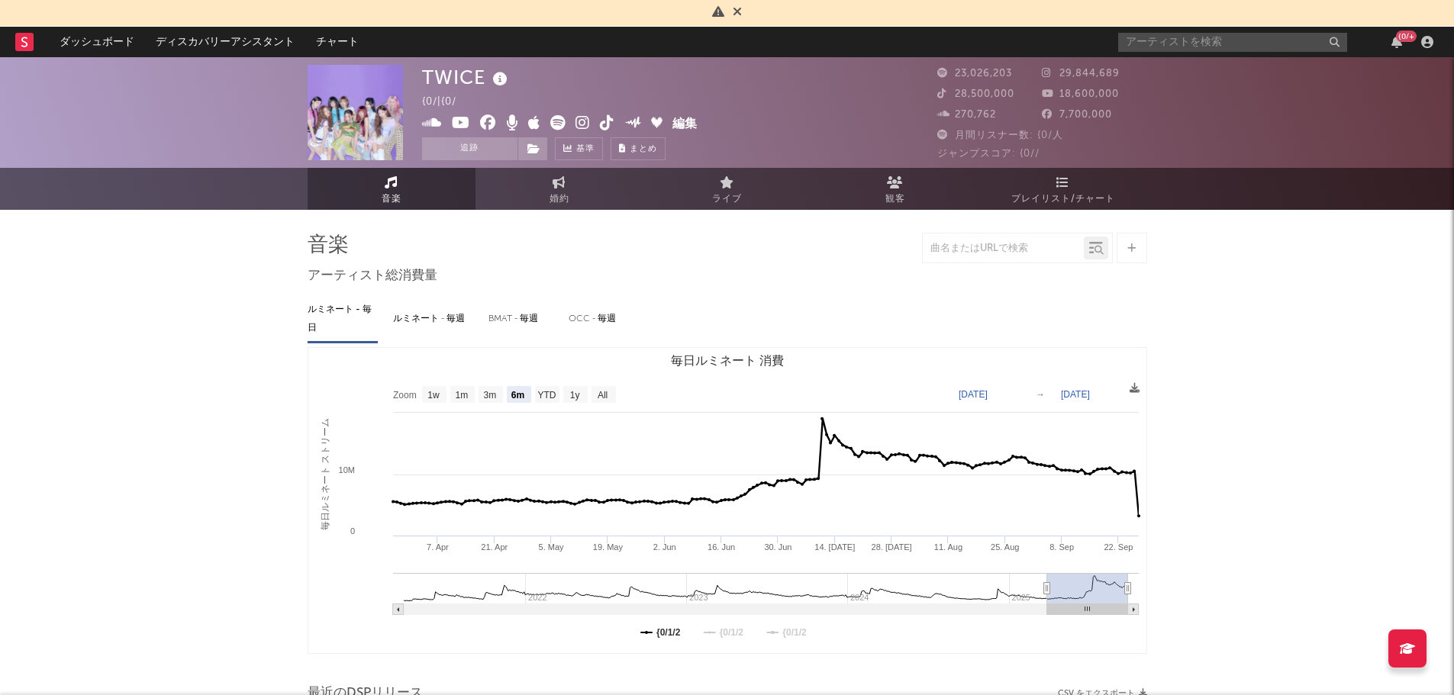
click at [666, 623] on rect "毎日ルミネート 消費" at bounding box center [727, 500] width 838 height 305
click at [718, 630] on rect "毎日ルミネート 消費" at bounding box center [727, 500] width 838 height 305
click at [733, 629] on text "{0/1/2" at bounding box center [731, 632] width 24 height 11
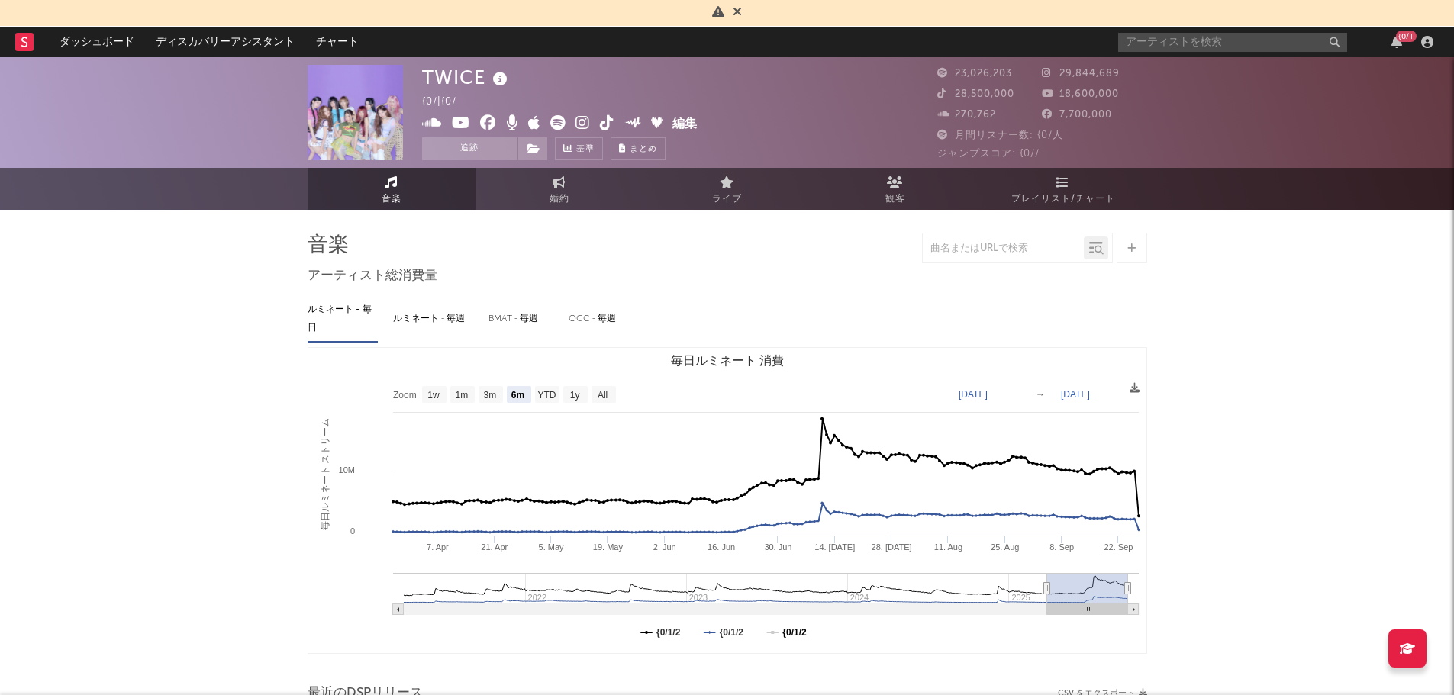
click at [789, 627] on text "{0/1/2" at bounding box center [794, 632] width 24 height 11
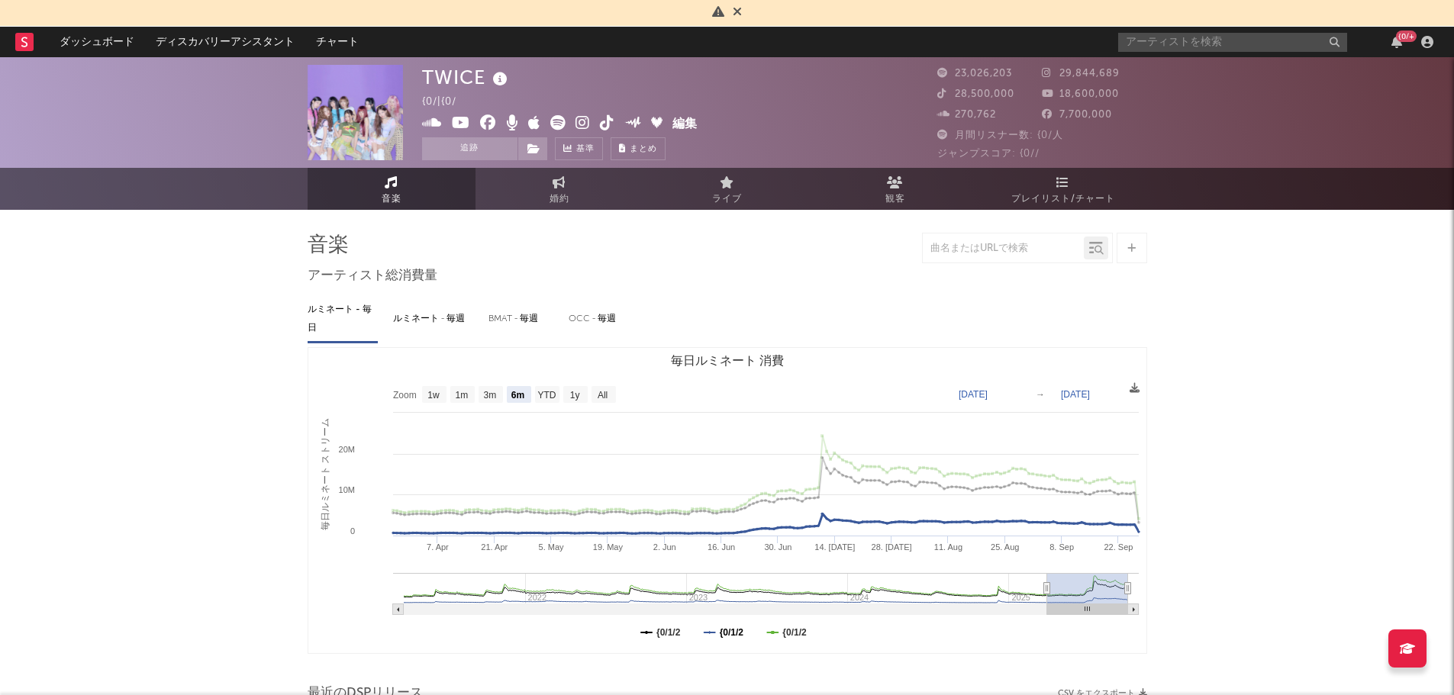
click at [727, 627] on text "{0/1/2" at bounding box center [731, 632] width 24 height 11
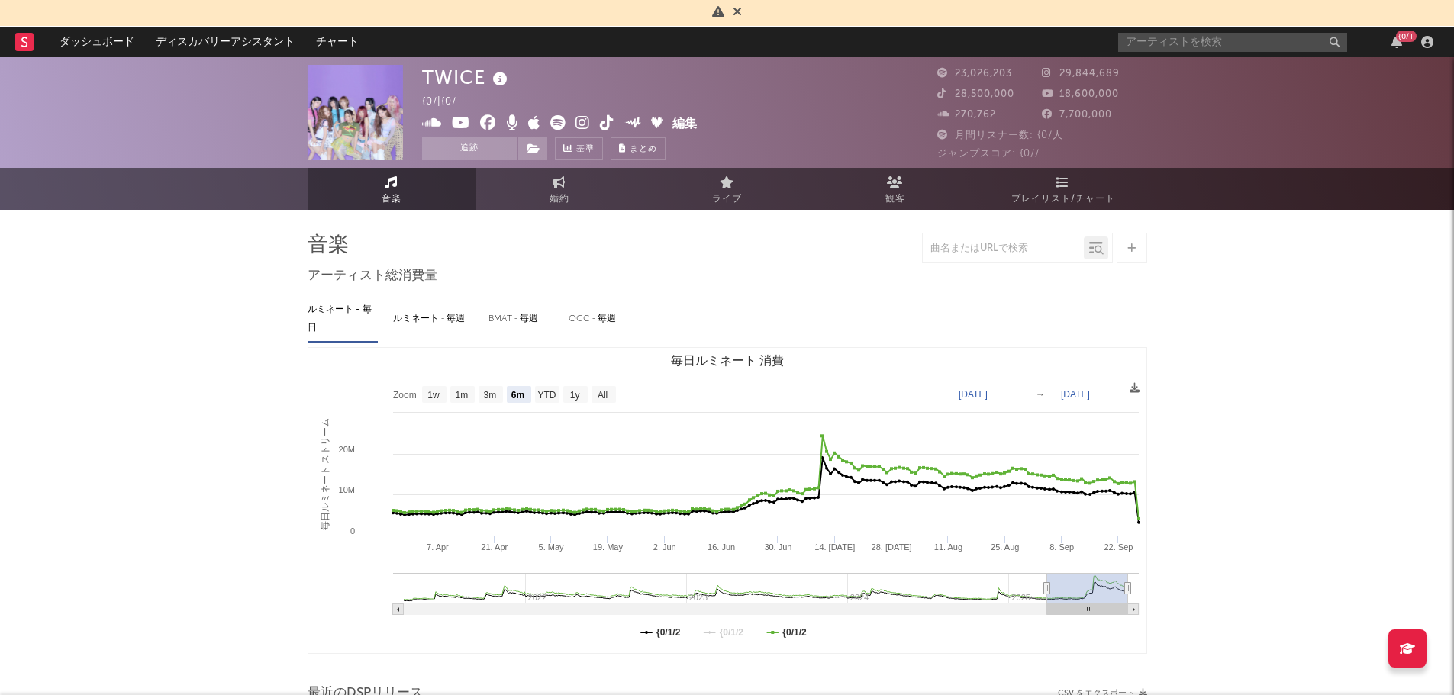
click at [775, 627] on rect "毎日ルミネート 消費" at bounding box center [727, 500] width 838 height 305
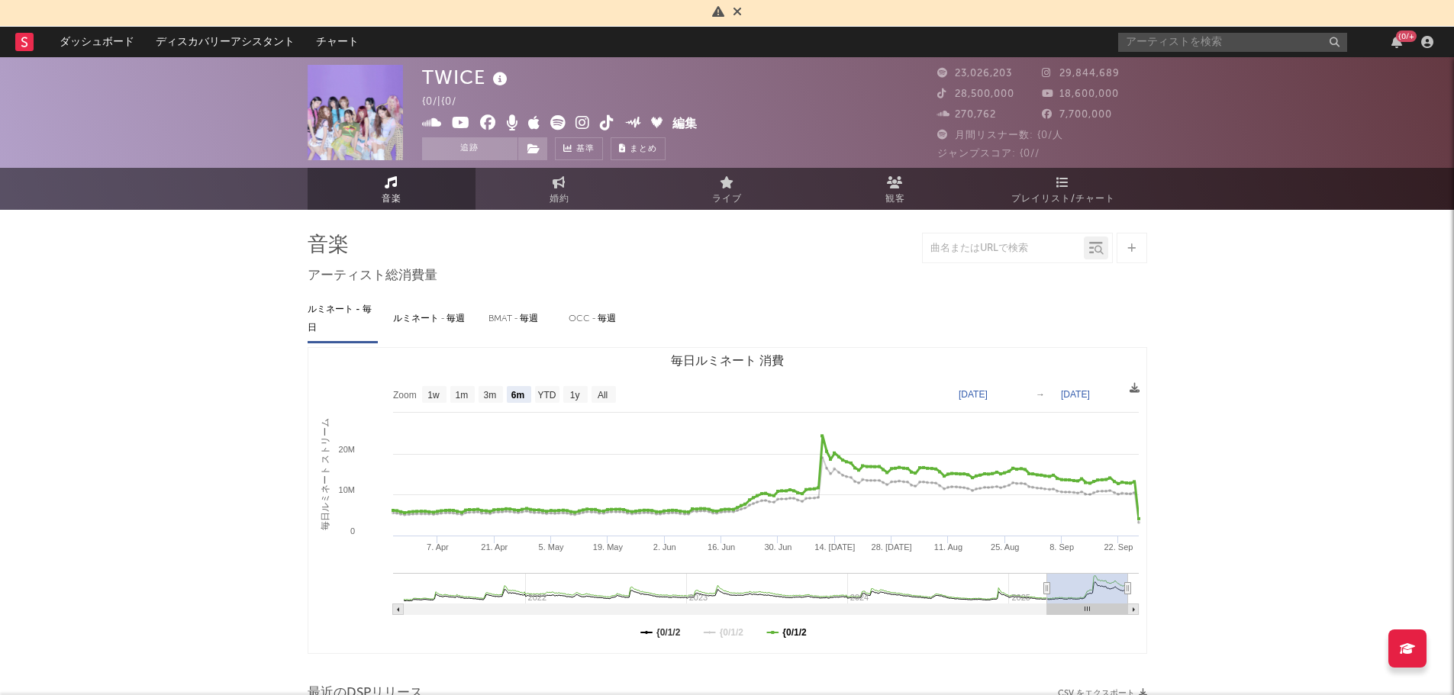
click at [787, 627] on text "{0/1/2" at bounding box center [794, 632] width 24 height 11
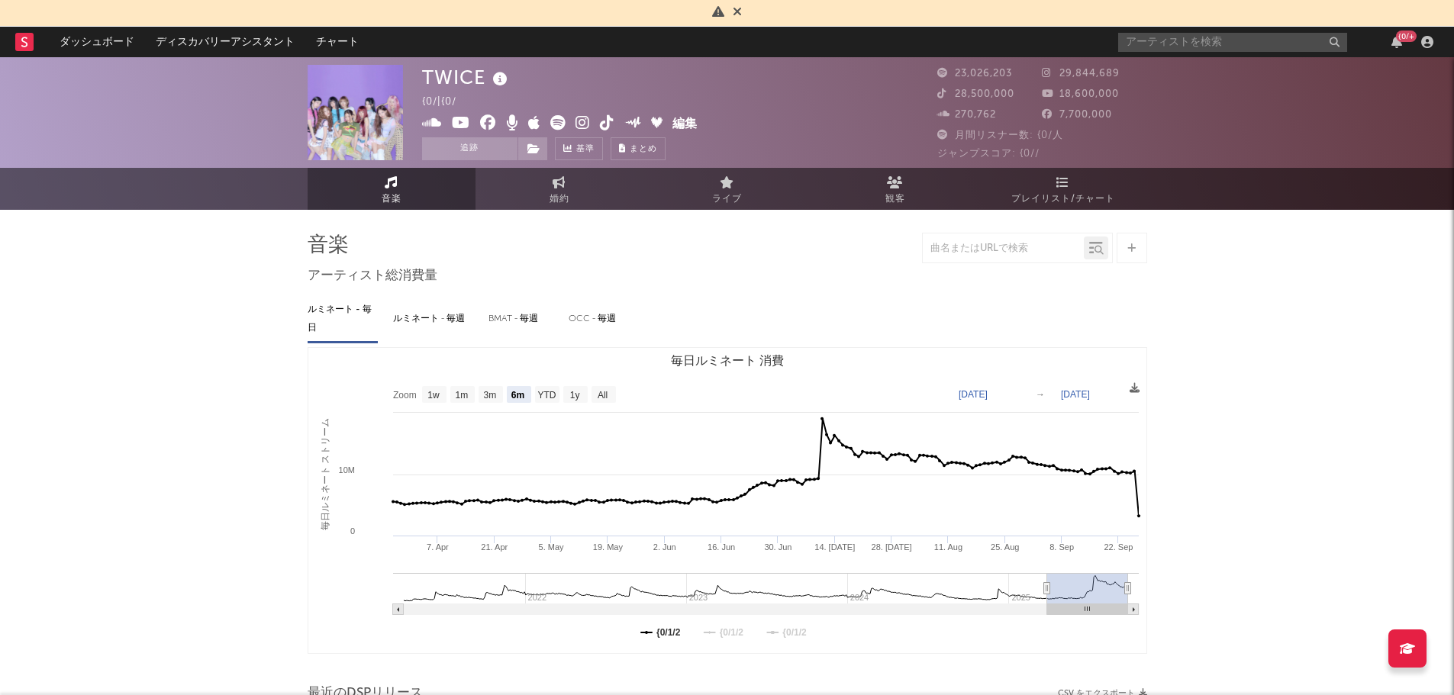
click at [988, 394] on text "[DATE]" at bounding box center [973, 394] width 29 height 11
click at [582, 395] on rect "毎日ルミネート 消費" at bounding box center [575, 394] width 24 height 17
select select "1y"
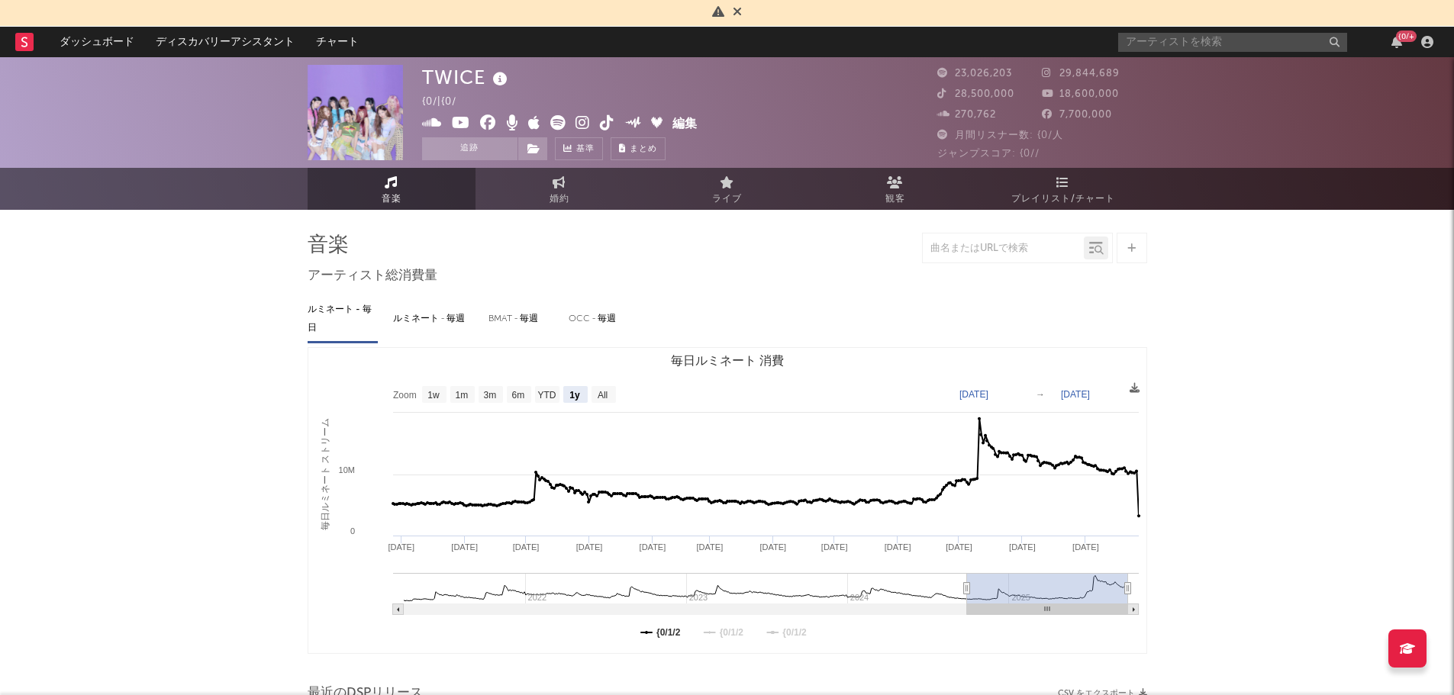
click at [988, 398] on text "[DATE]" at bounding box center [973, 394] width 29 height 11
click at [1022, 398] on input "[DATE]" at bounding box center [986, 394] width 71 height 15
click at [1017, 395] on input "[DATE]" at bounding box center [986, 394] width 71 height 15
type input "[DATE]"
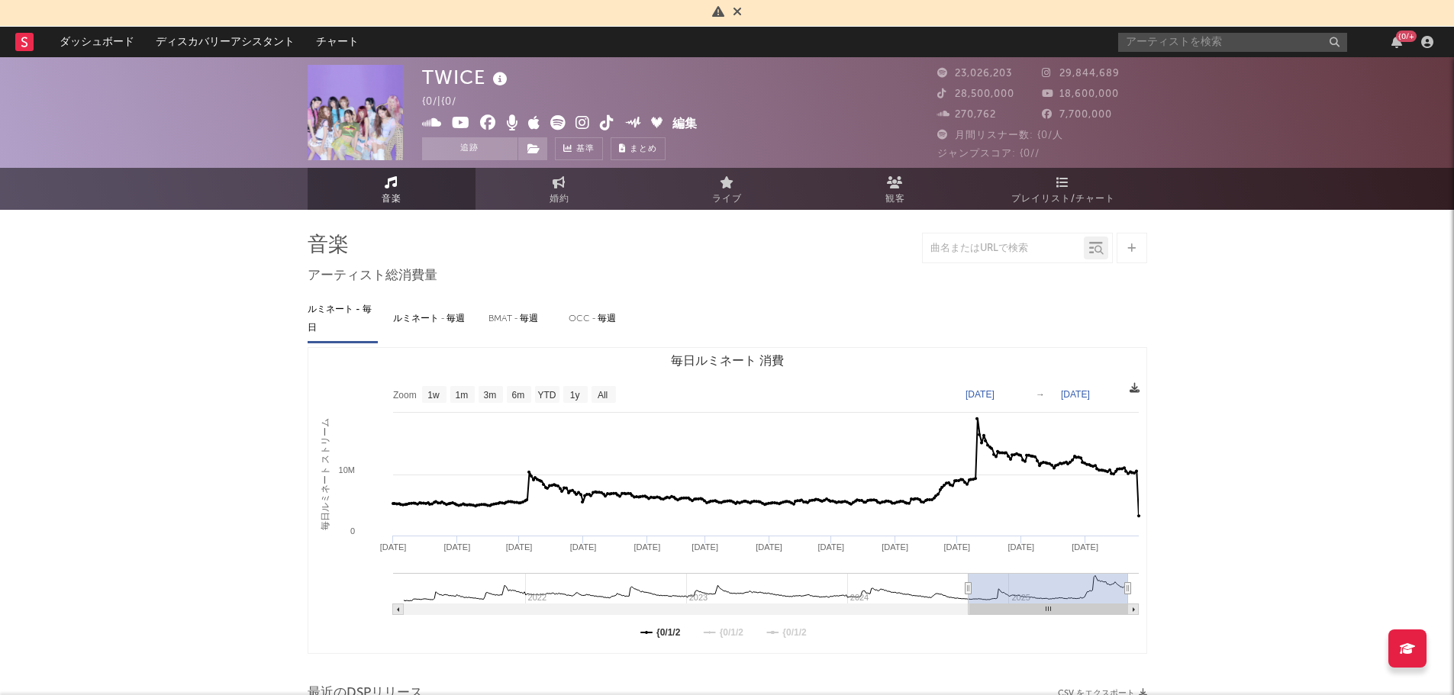
click at [1136, 389] on icon at bounding box center [1135, 388] width 10 height 10
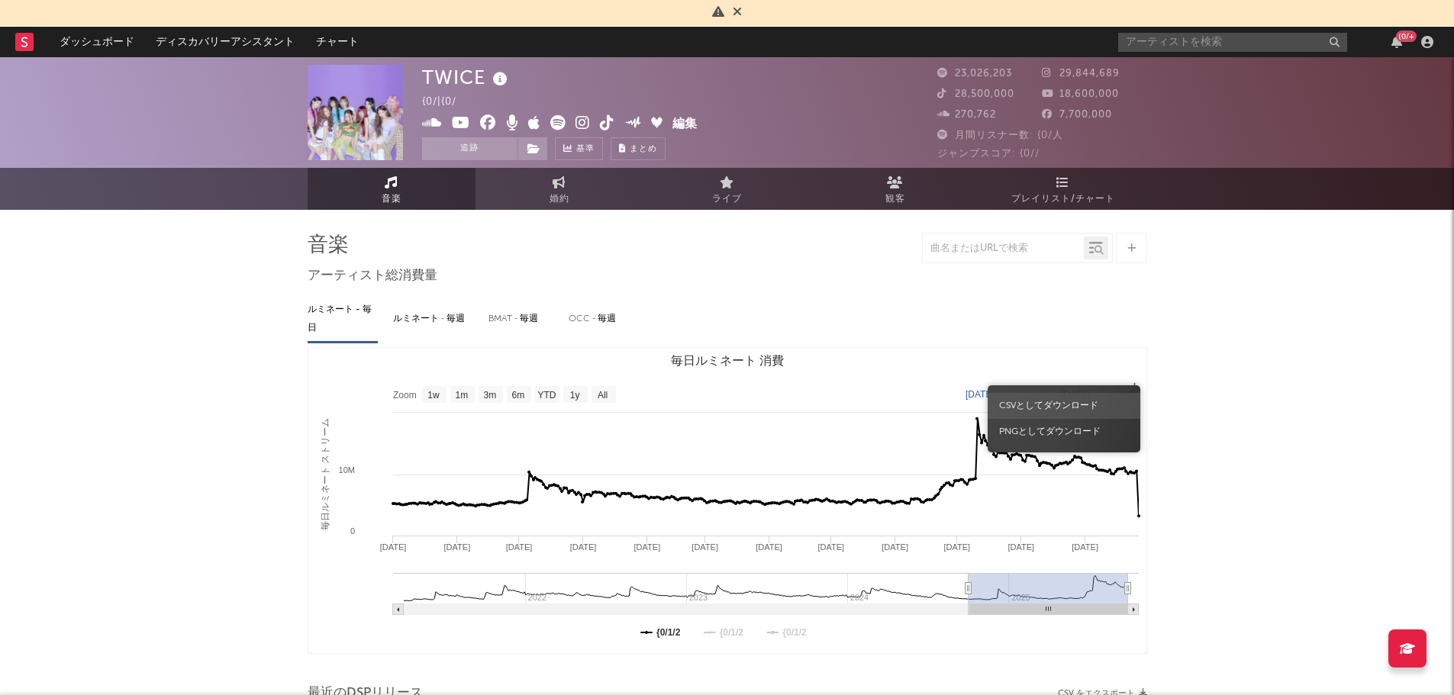
click at [1065, 392] on div "CSVとしてダウンロード PNGとしてダウンロード" at bounding box center [1064, 418] width 153 height 67
click at [1034, 397] on span "CSVとしてダウンロード" at bounding box center [1064, 406] width 153 height 26
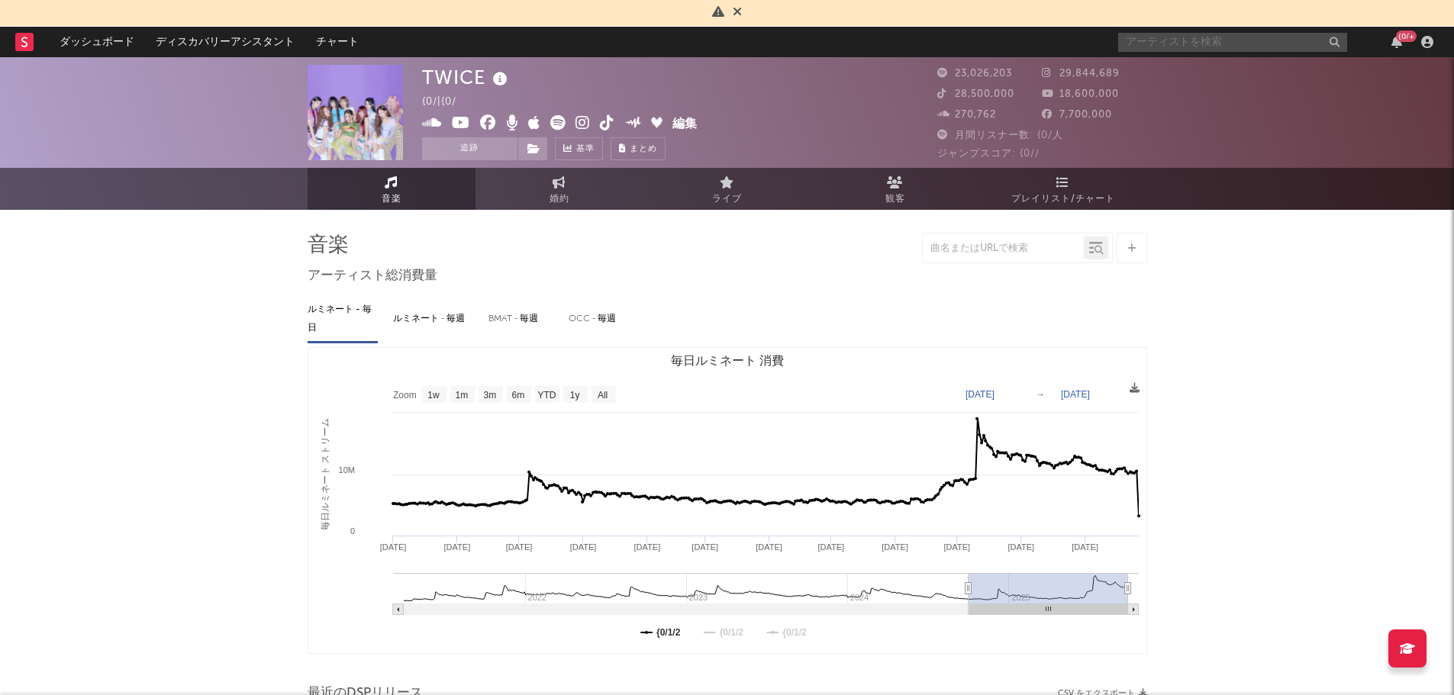
click at [1206, 49] on input "text" at bounding box center [1232, 42] width 229 height 19
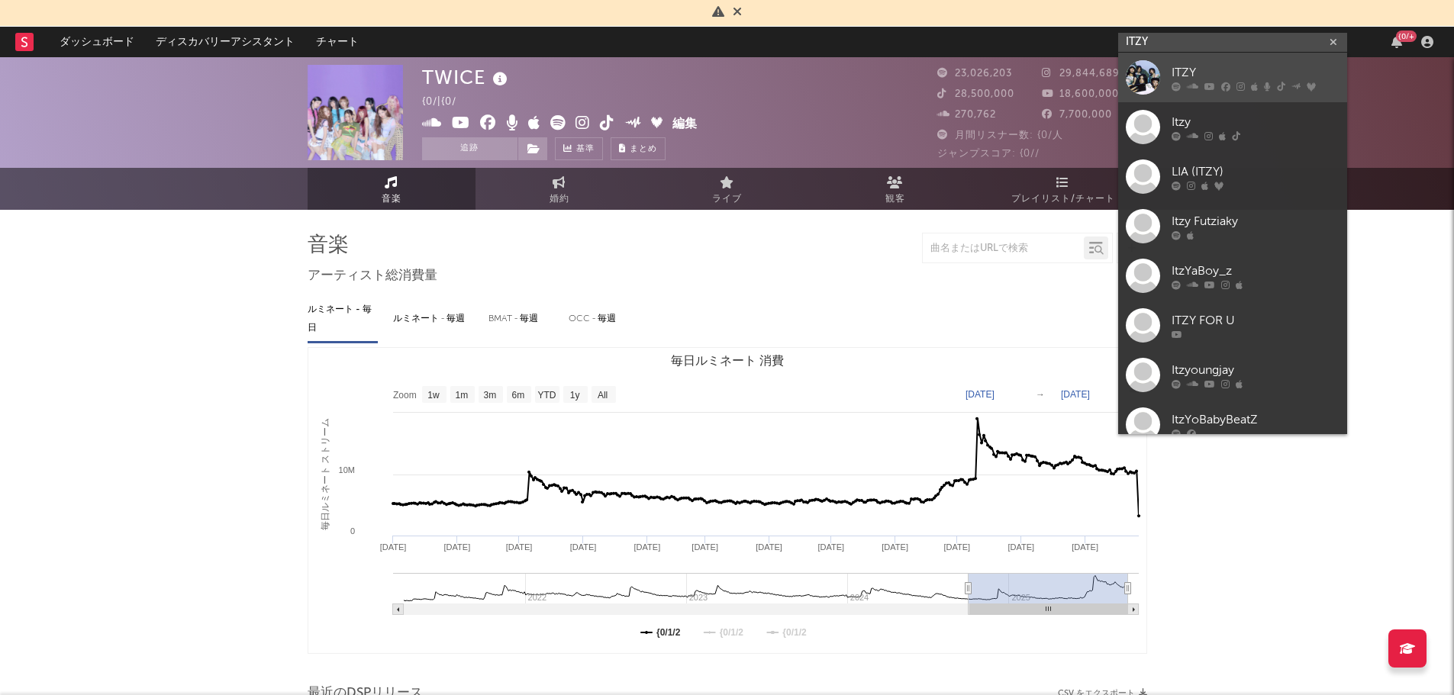
type input "ITZY"
click at [1181, 80] on div "ITZY" at bounding box center [1255, 72] width 168 height 18
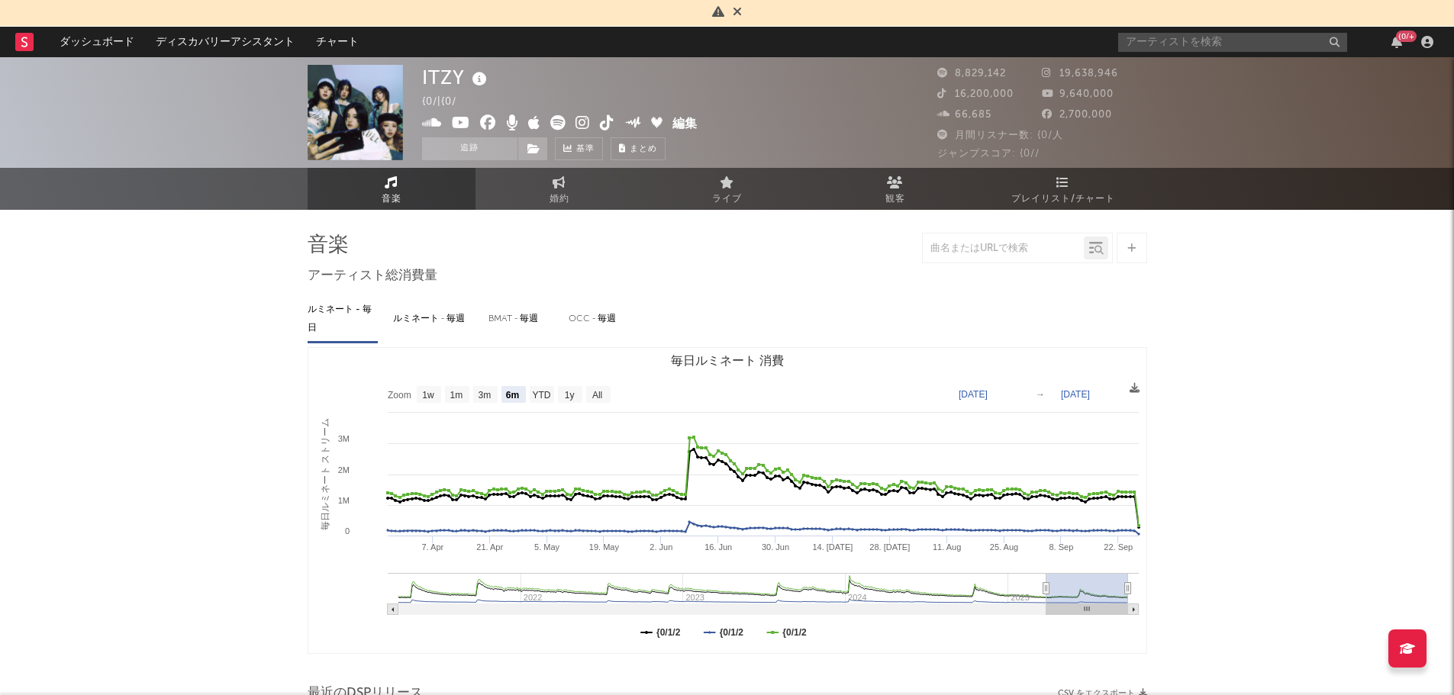
scroll to position [89, 0]
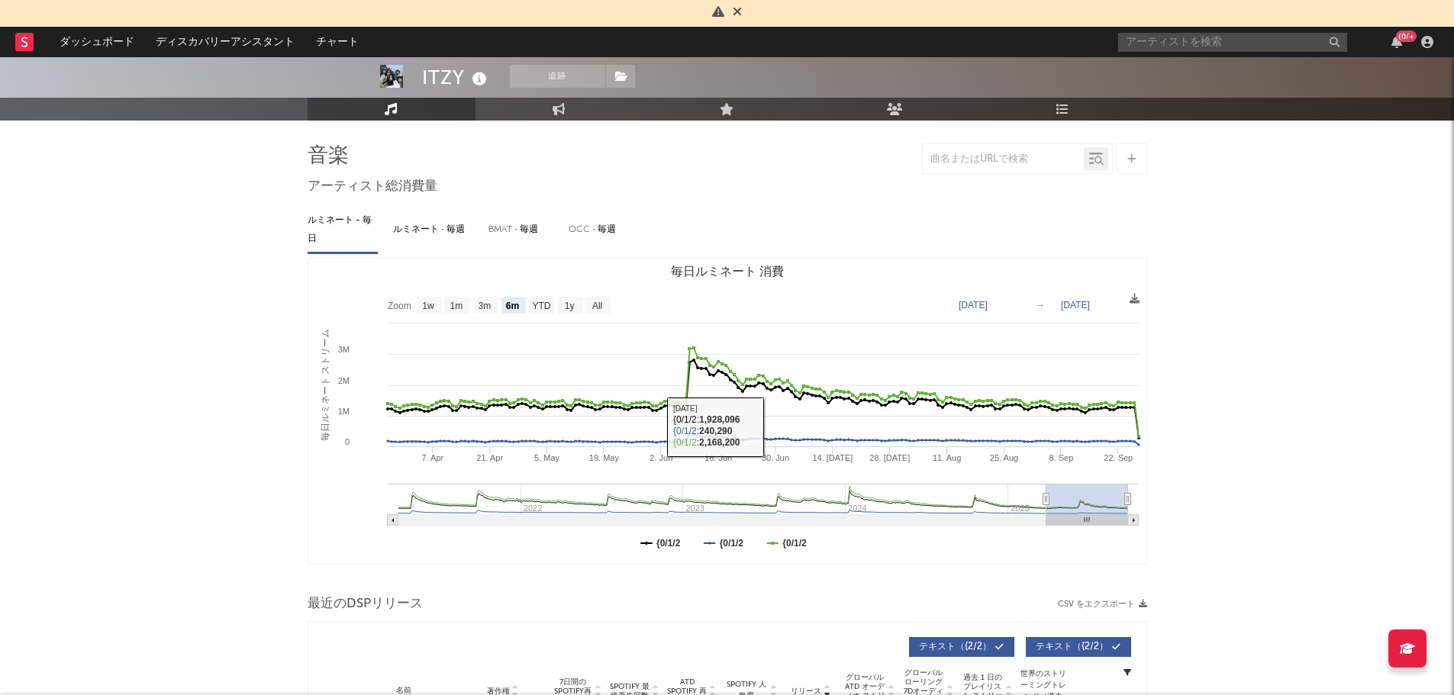
click at [734, 551] on rect "毎日ルミネート 消費" at bounding box center [727, 411] width 838 height 305
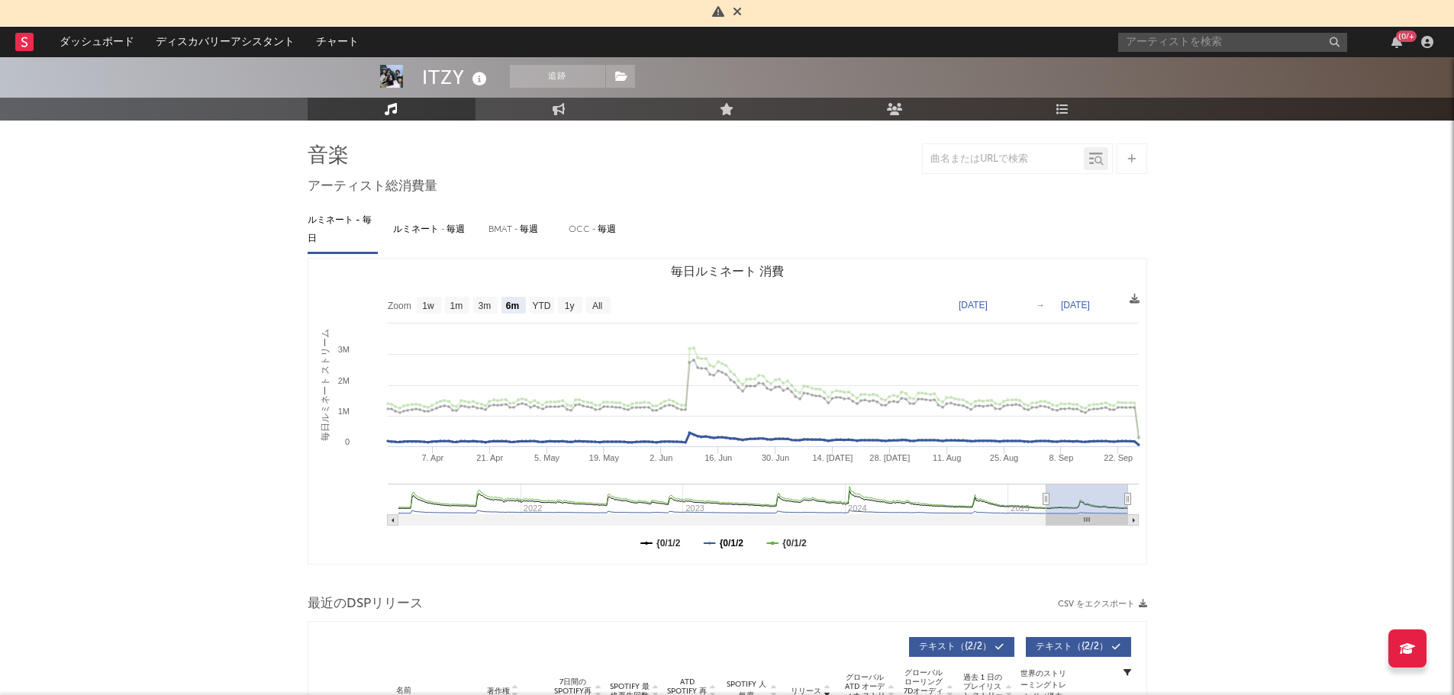
click at [731, 544] on text "{0/1/2" at bounding box center [731, 543] width 24 height 11
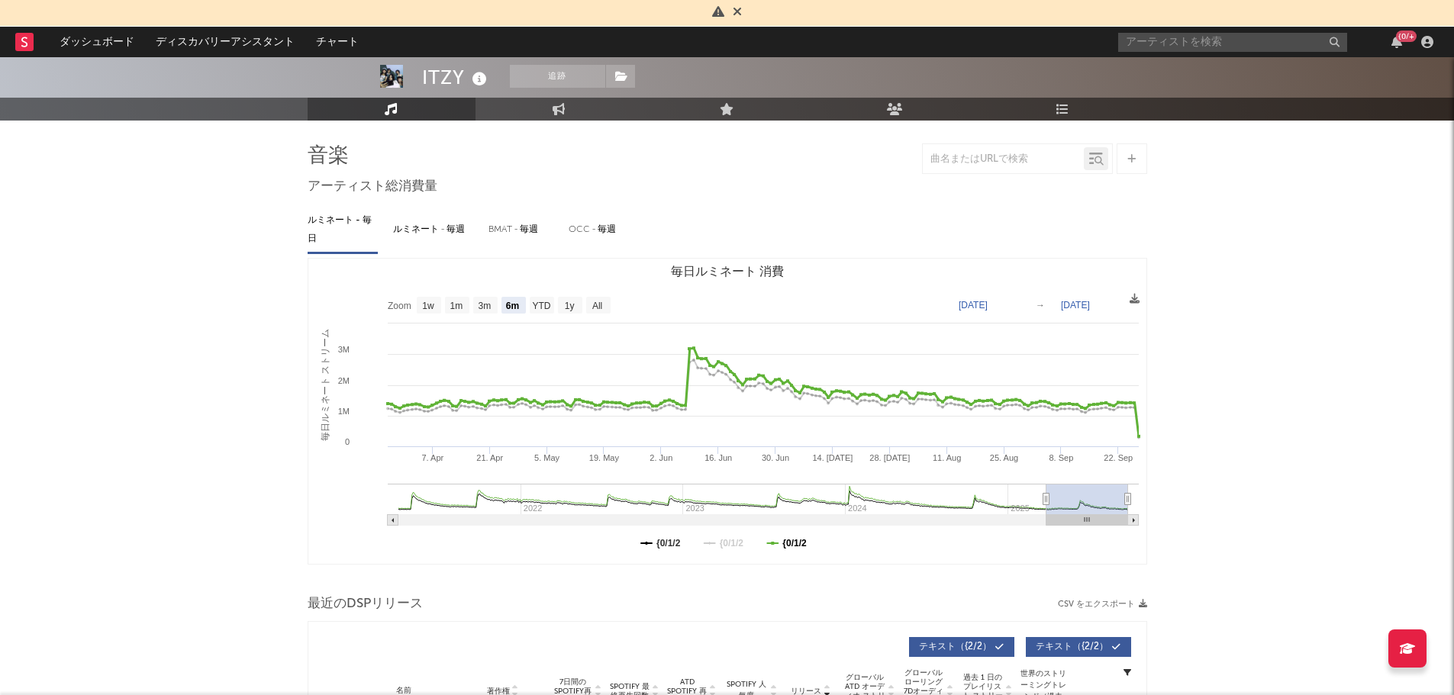
click at [790, 544] on text "{0/1/2" at bounding box center [794, 543] width 24 height 11
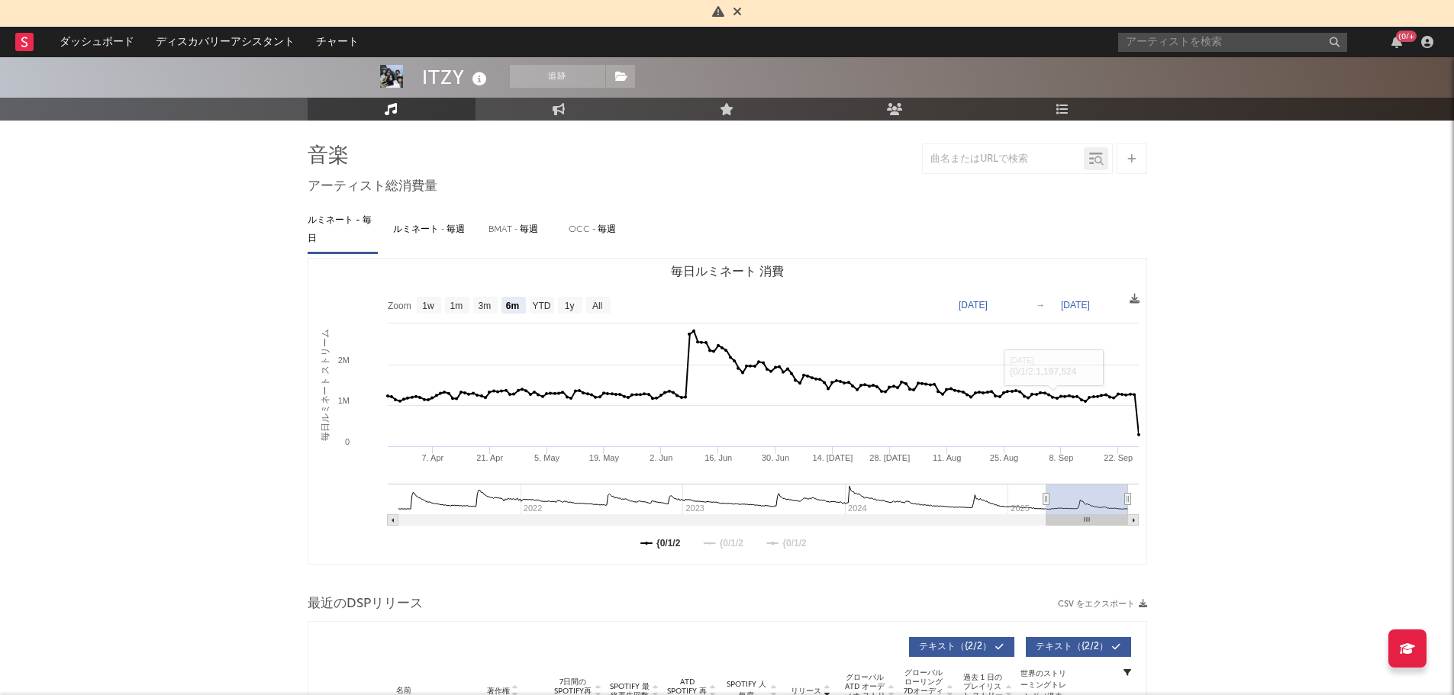
click at [988, 308] on text "[DATE]" at bounding box center [973, 305] width 29 height 11
click at [1013, 303] on input "[DATE]" at bounding box center [985, 305] width 71 height 15
click at [568, 302] on text "1y" at bounding box center [569, 306] width 10 height 11
select select "1y"
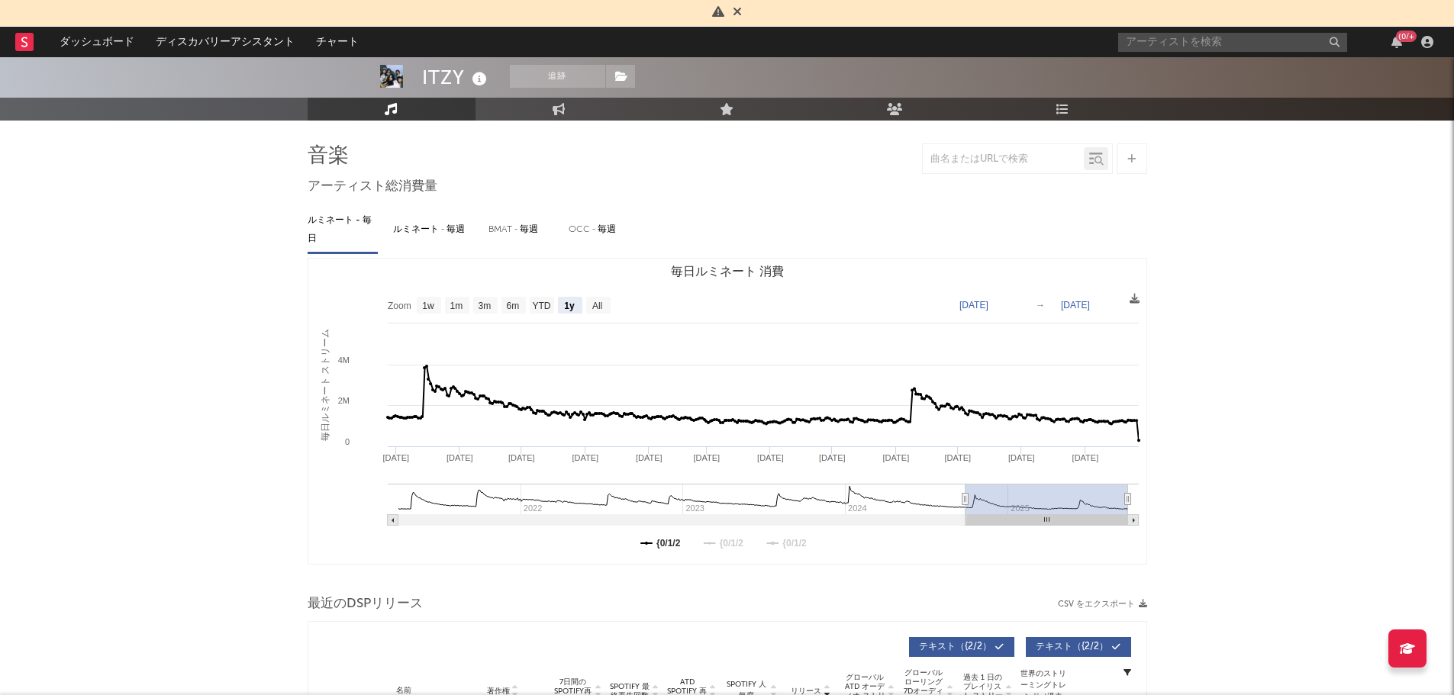
click at [988, 306] on text "[DATE]" at bounding box center [973, 305] width 29 height 11
click at [1019, 306] on input "[DATE]" at bounding box center [986, 305] width 71 height 15
type input "[DATE]"
click at [1134, 295] on icon at bounding box center [1135, 299] width 10 height 10
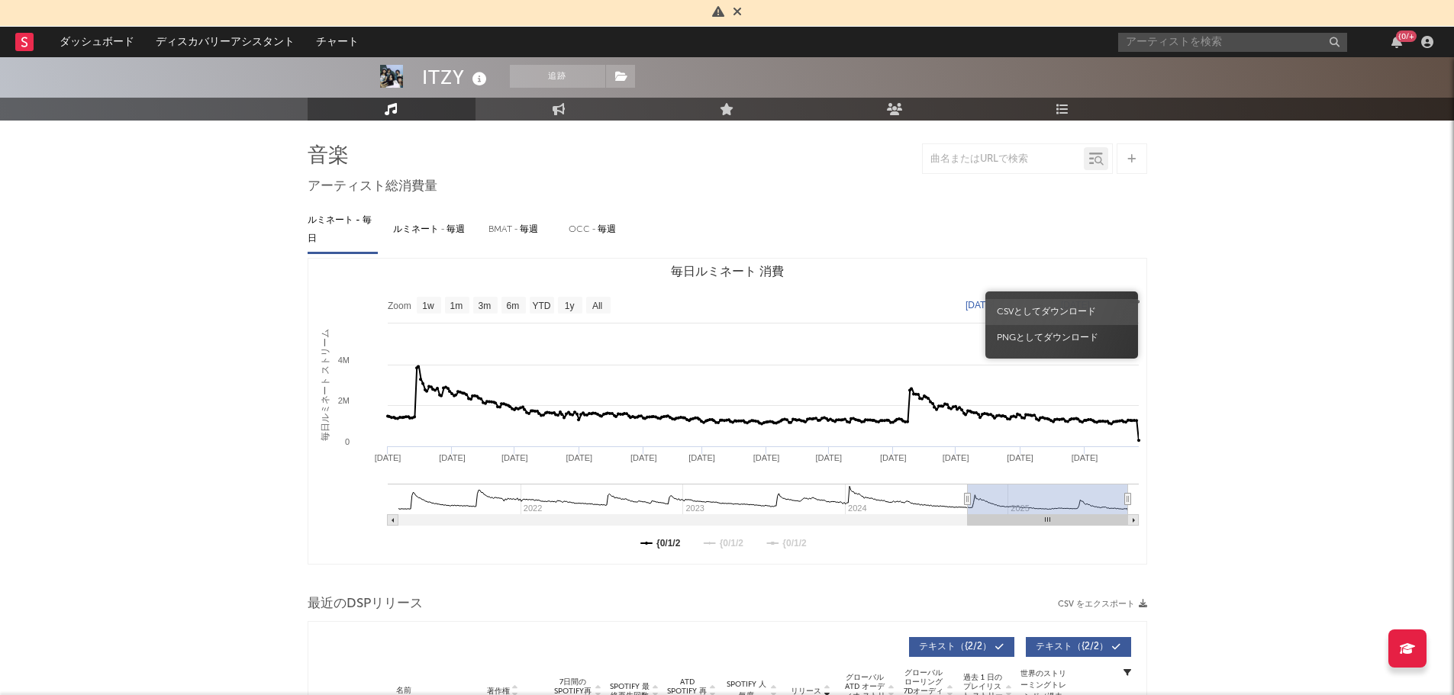
click at [1042, 319] on span "CSVとしてダウンロード" at bounding box center [1061, 312] width 153 height 26
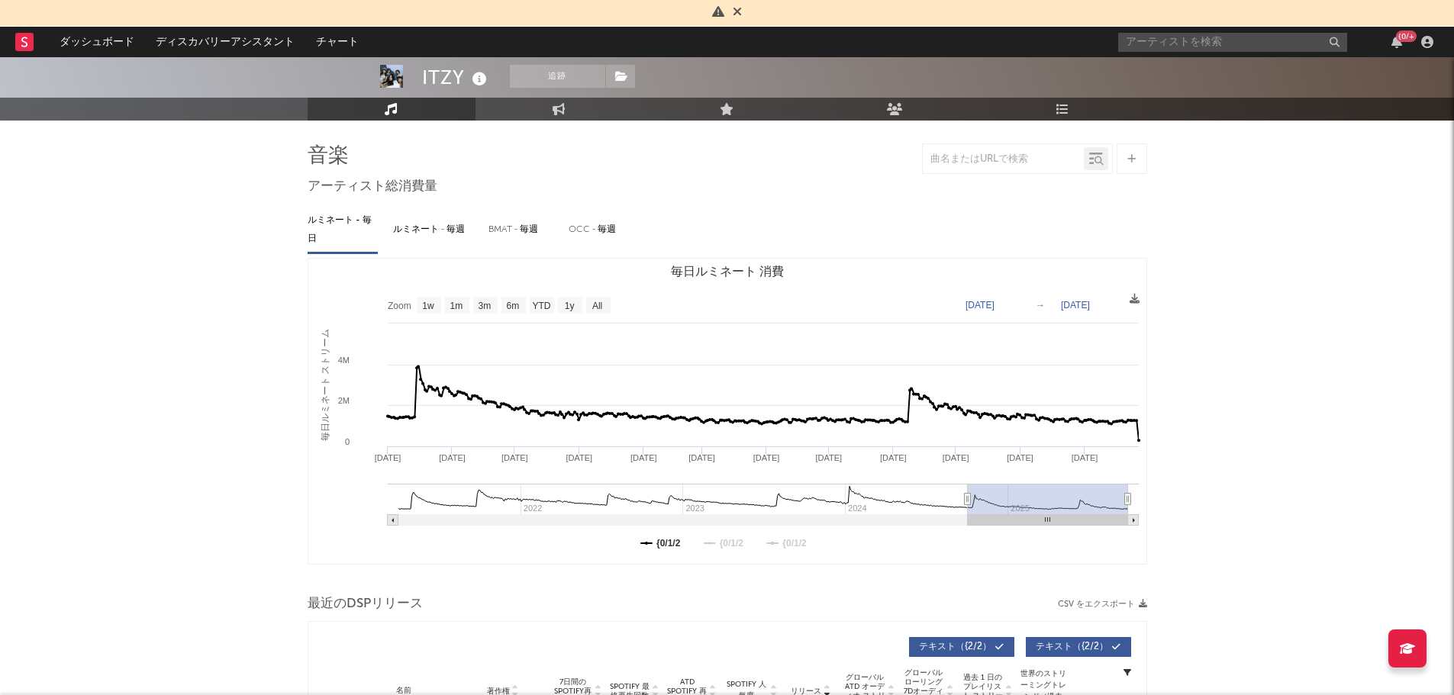
click at [571, 352] on rect "毎日ルミネート 消費" at bounding box center [727, 411] width 838 height 305
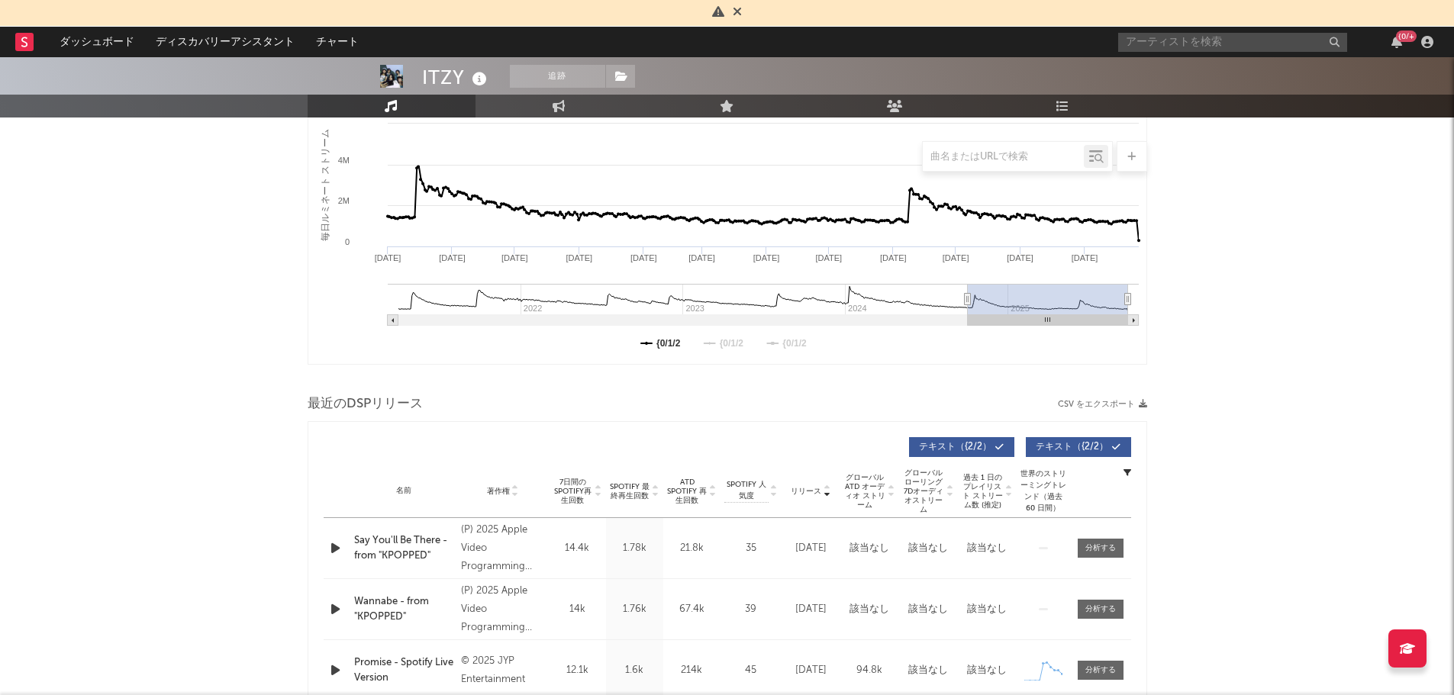
scroll to position [0, 0]
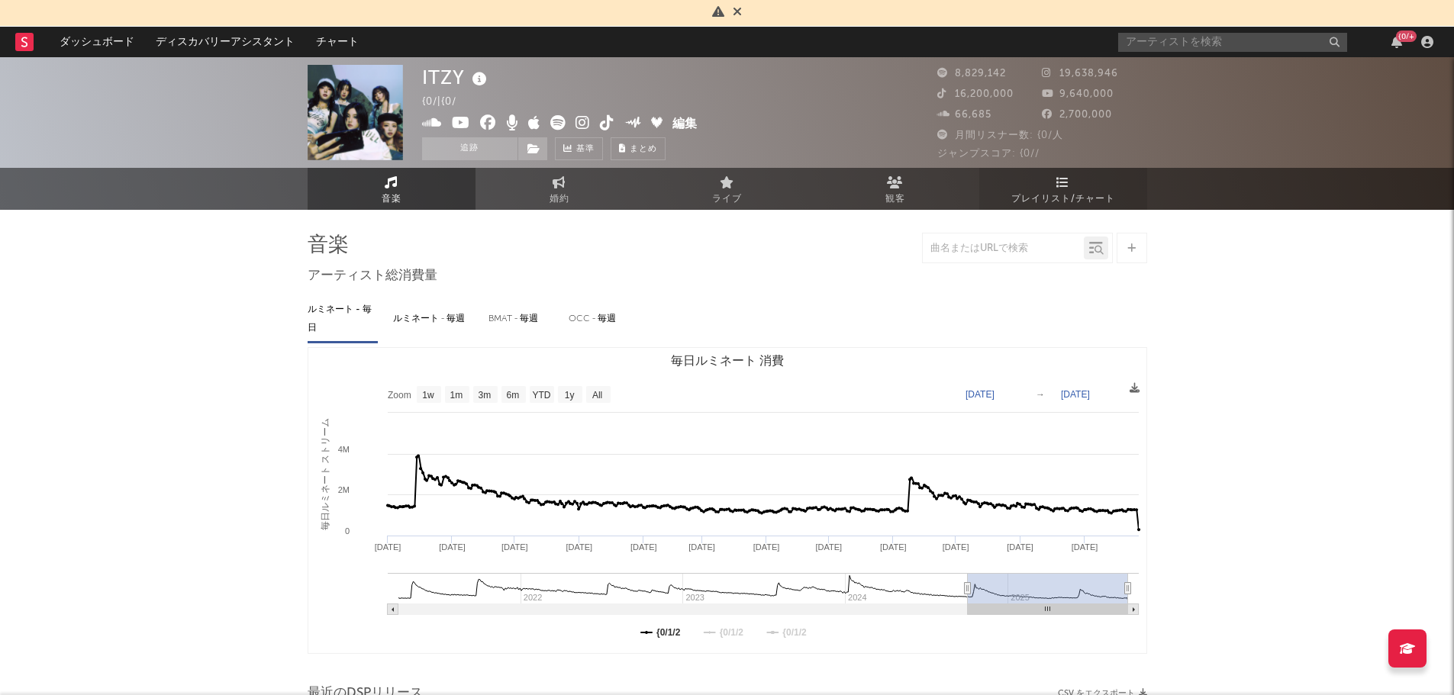
click at [1065, 196] on span "プレイリスト/チャート" at bounding box center [1063, 199] width 104 height 18
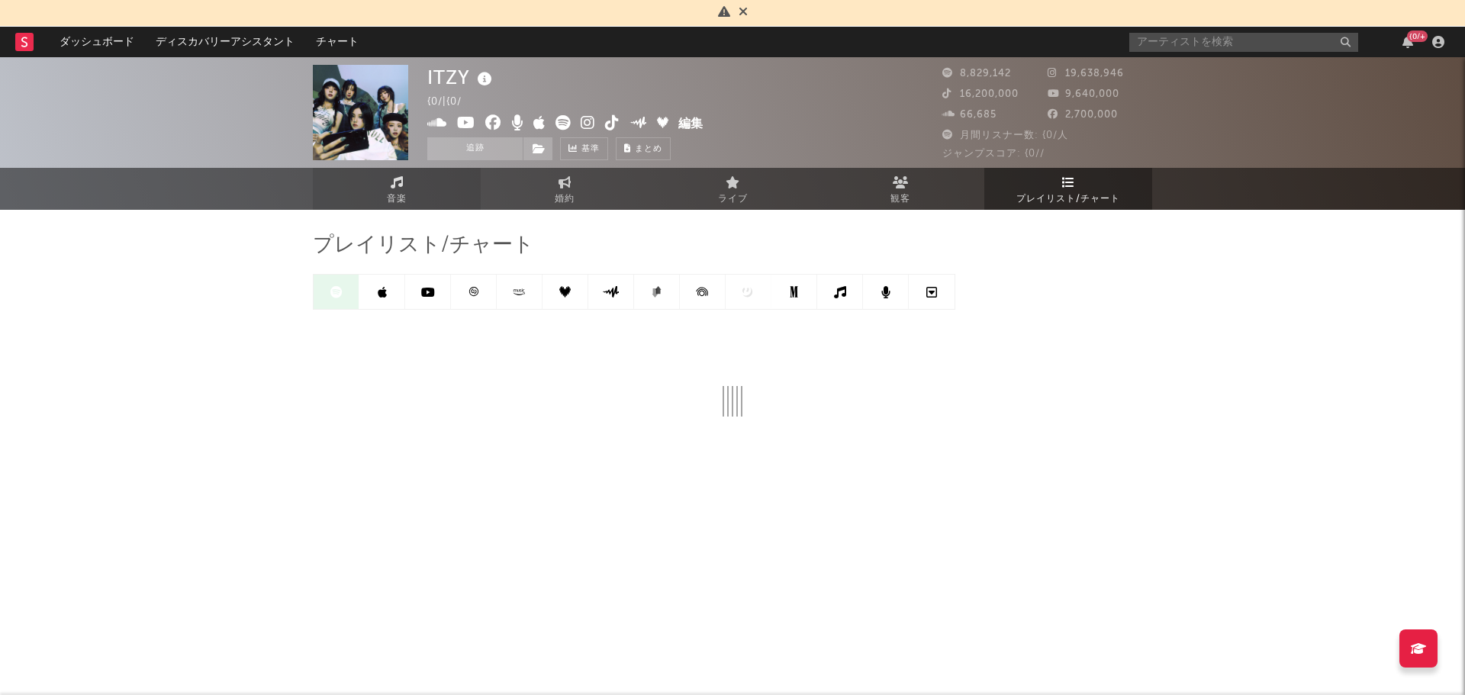
click at [419, 188] on link "音楽" at bounding box center [397, 189] width 168 height 42
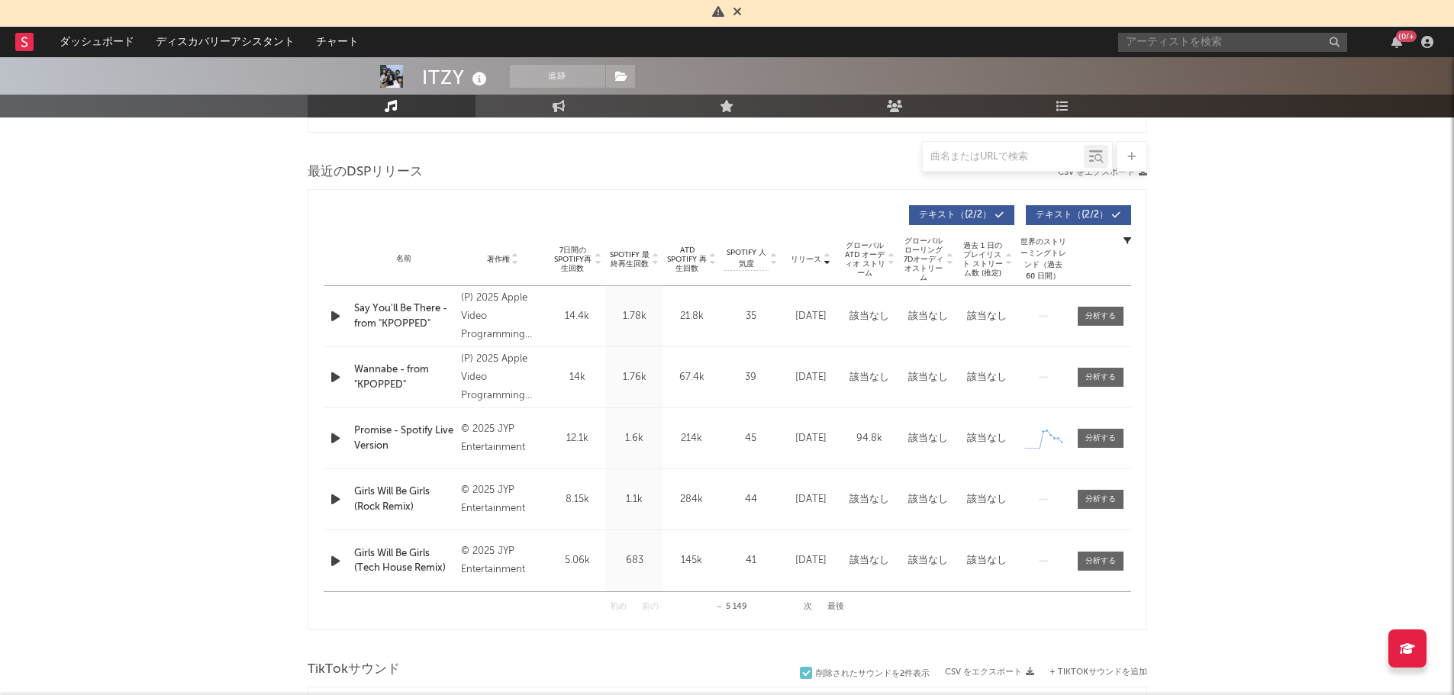
scroll to position [551, 0]
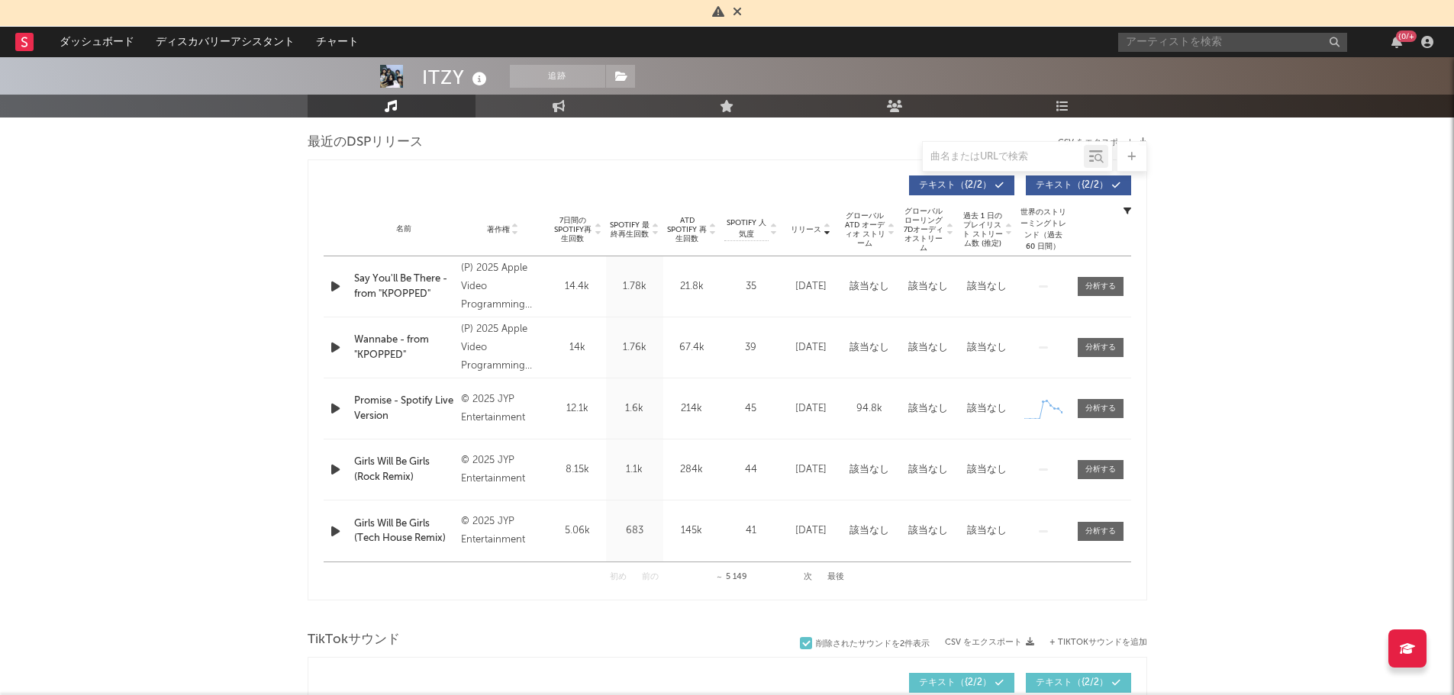
click at [804, 578] on button "次" at bounding box center [808, 577] width 8 height 8
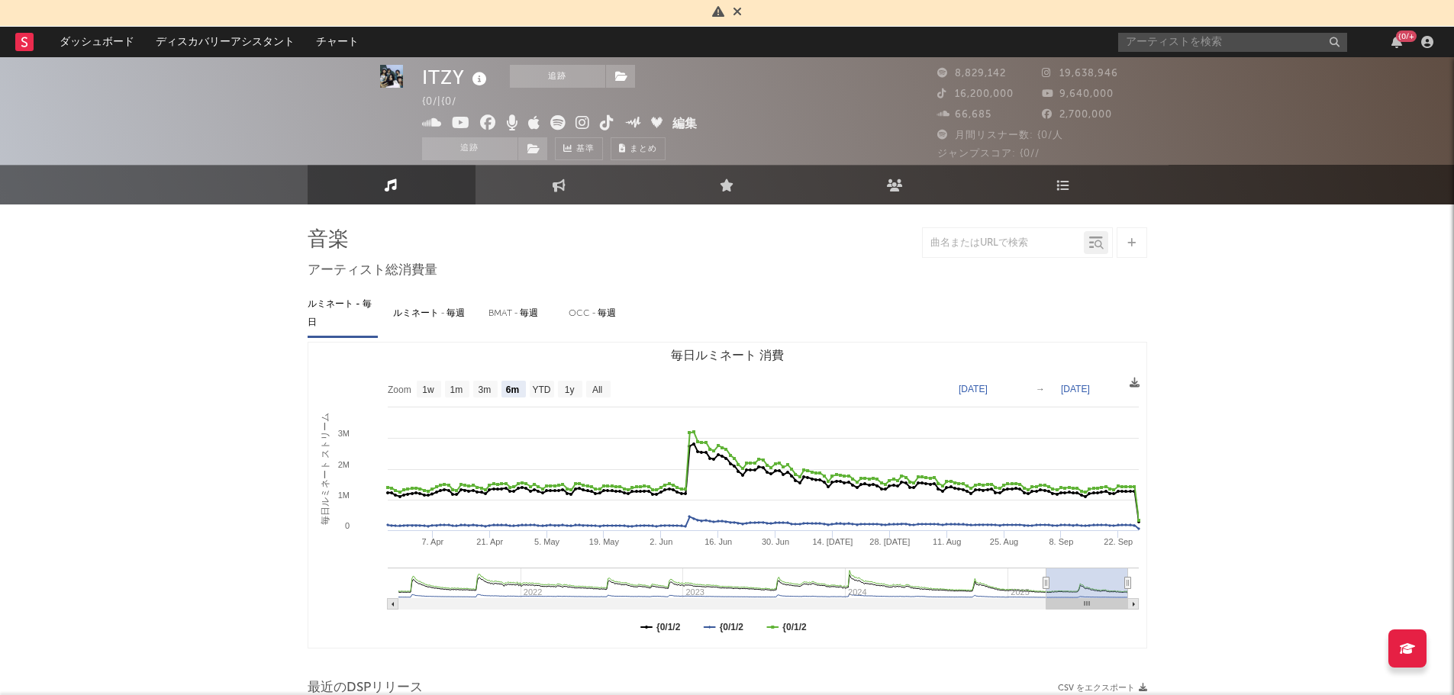
scroll to position [6, 0]
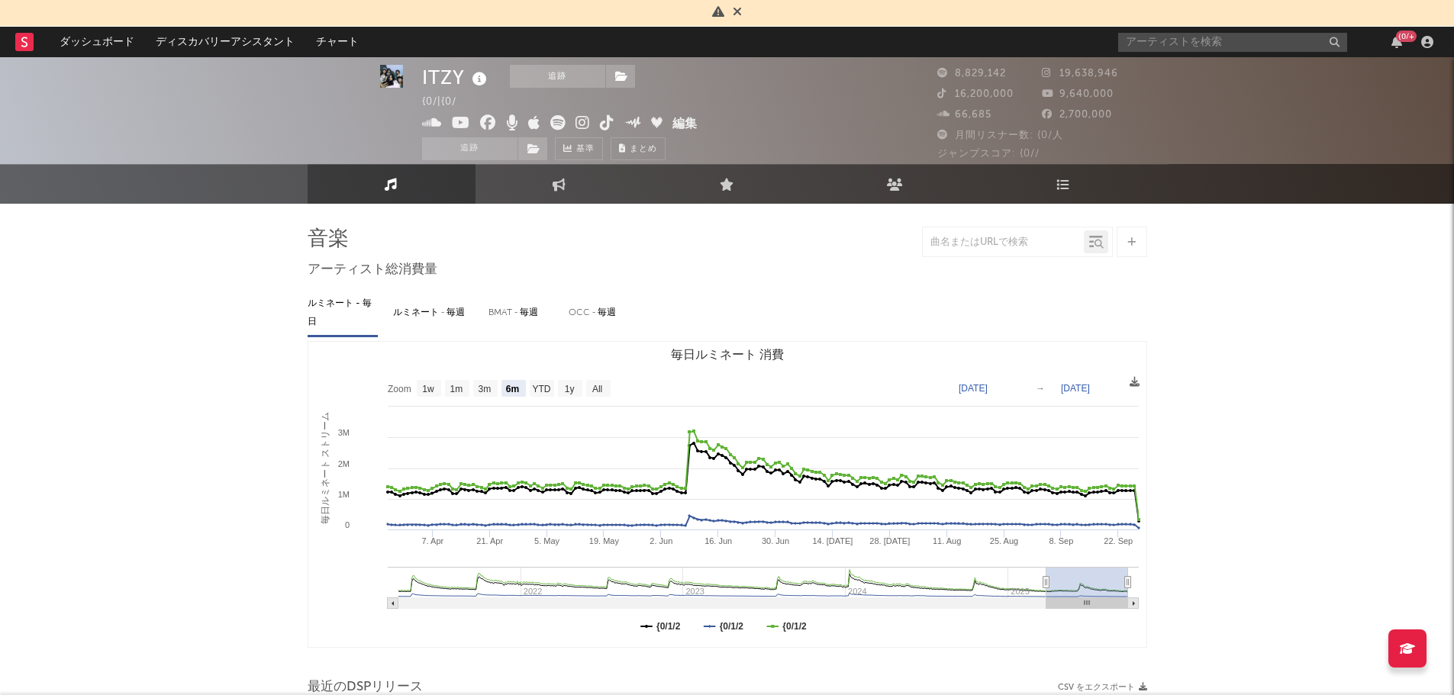
click at [560, 124] on icon at bounding box center [557, 122] width 15 height 15
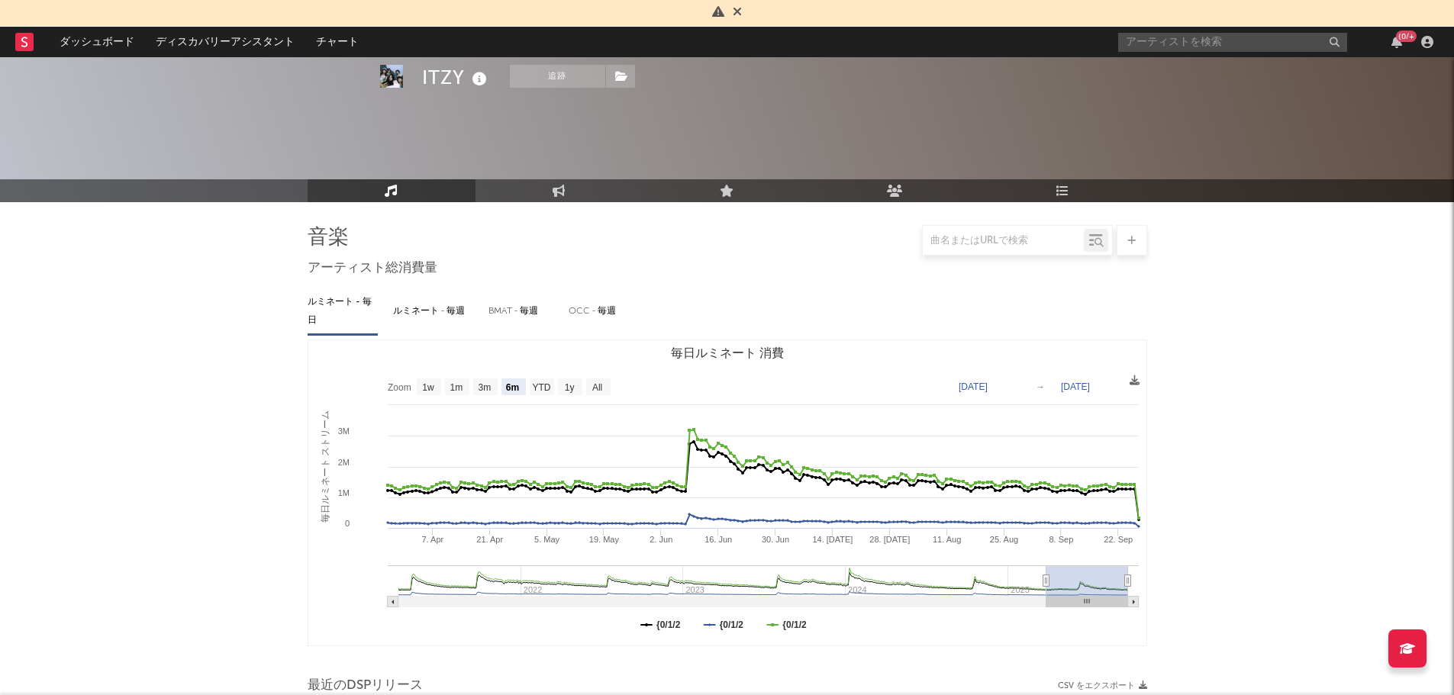
scroll to position [0, 0]
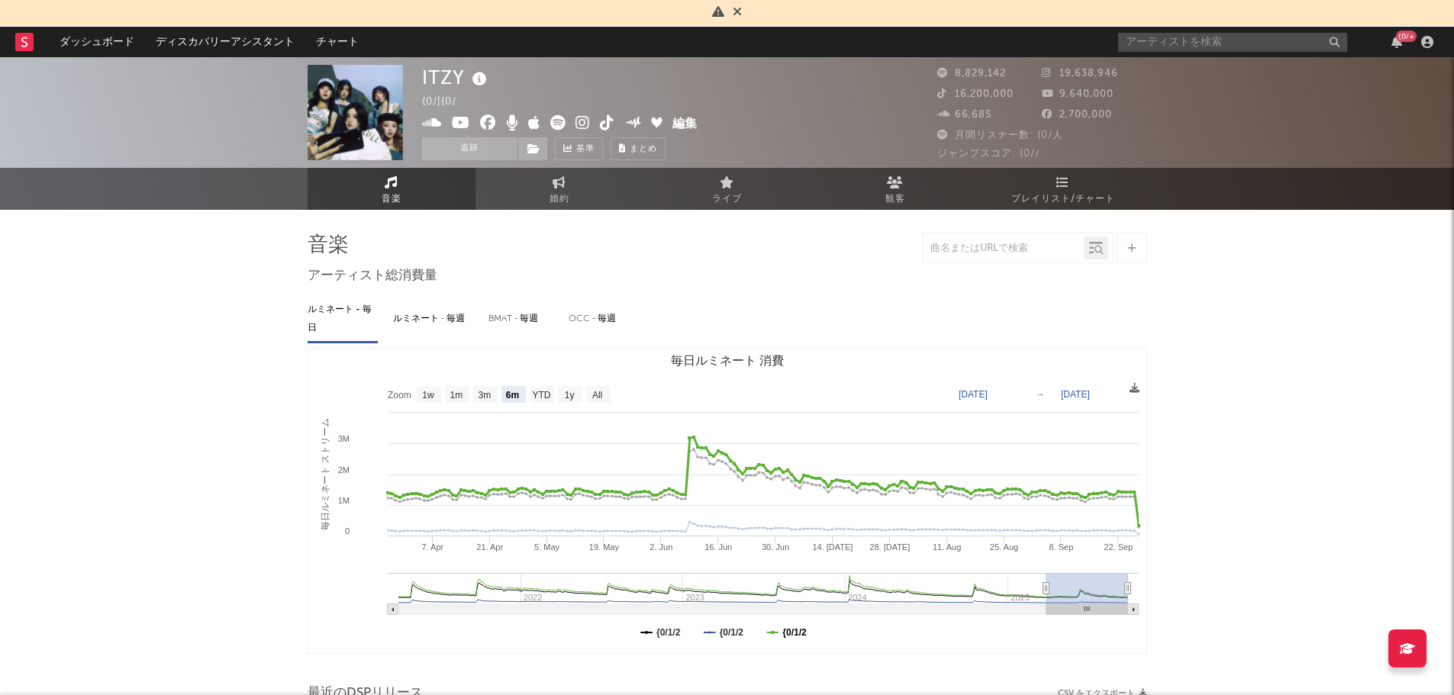
click at [807, 635] on text "{0/1/2" at bounding box center [794, 632] width 24 height 11
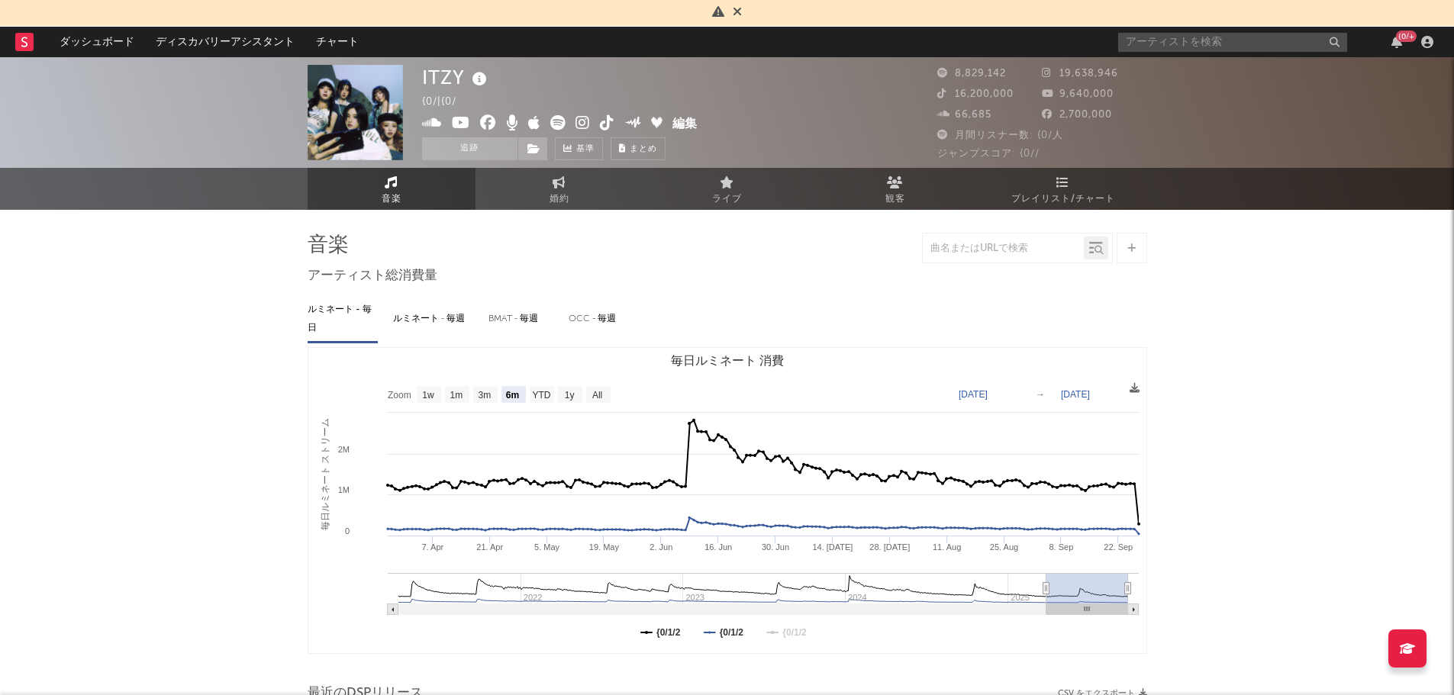
click at [712, 631] on rect "毎日ルミネート 消費" at bounding box center [727, 500] width 838 height 305
click at [678, 632] on text "{0/1/2" at bounding box center [668, 632] width 24 height 11
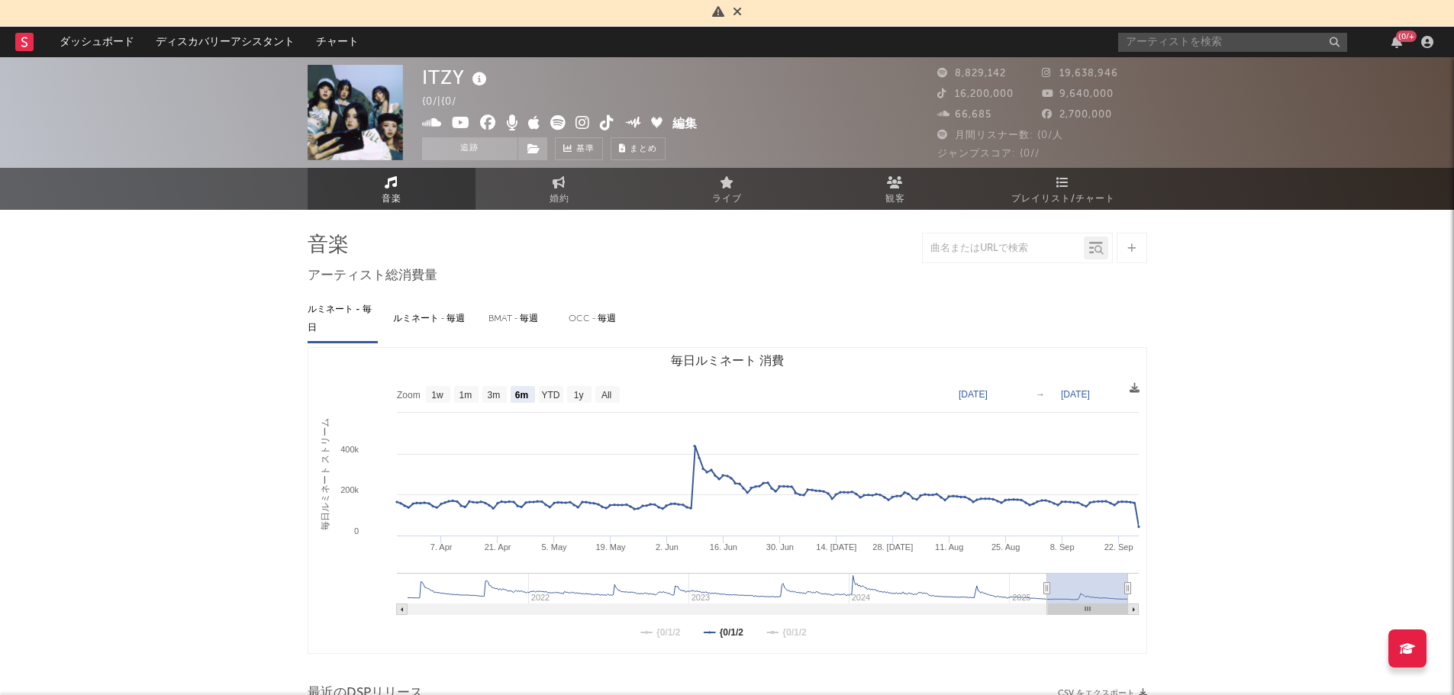
click at [726, 627] on text "{0/1/2" at bounding box center [731, 632] width 24 height 11
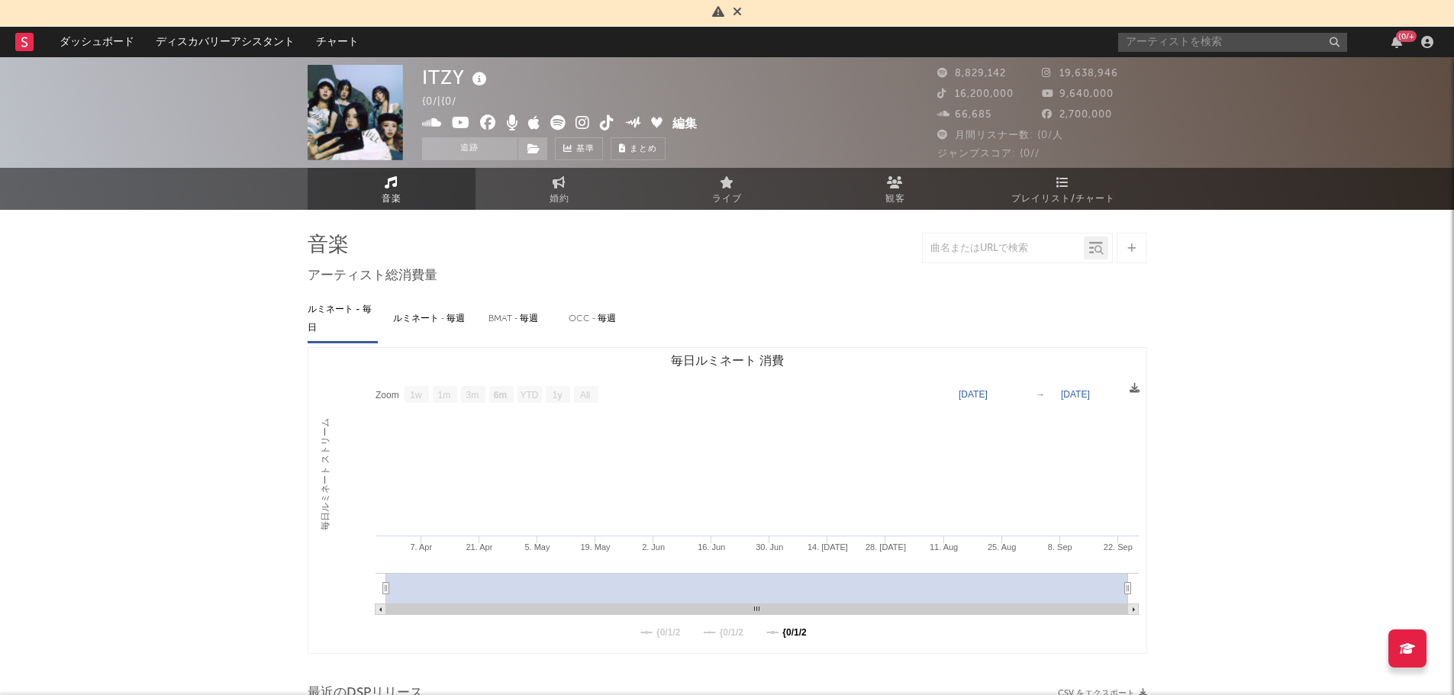
click at [787, 636] on text "{0/1/2" at bounding box center [794, 632] width 24 height 11
select select "6m"
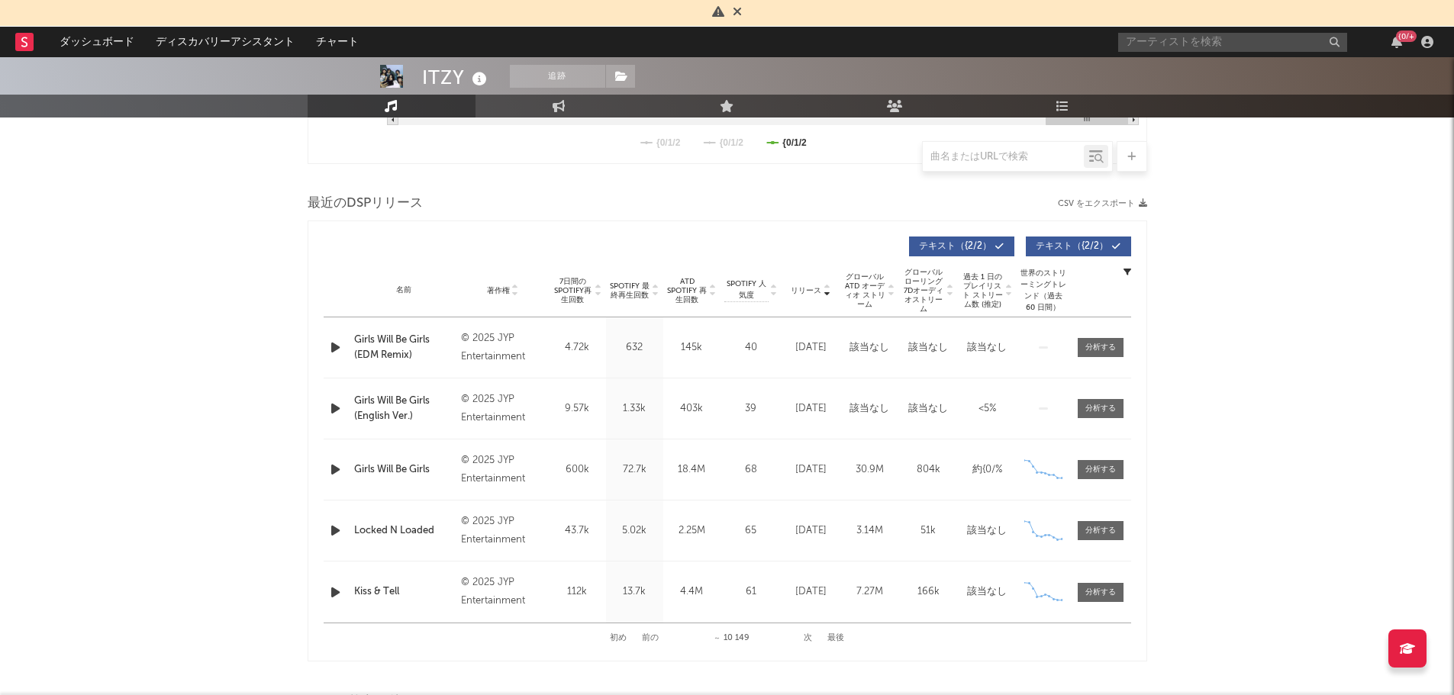
scroll to position [467, 0]
